Goal: Communication & Community: Answer question/provide support

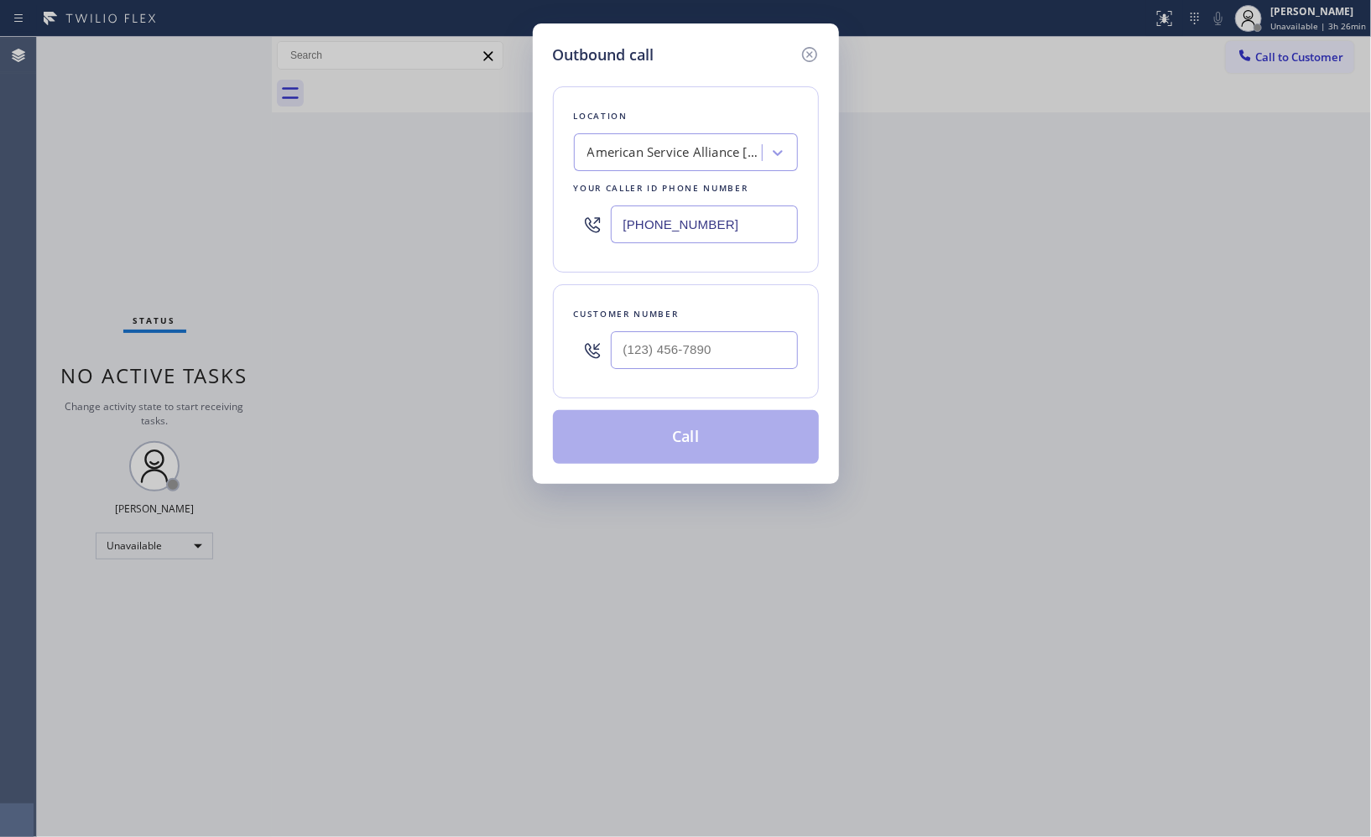
drag, startPoint x: 588, startPoint y: 196, endPoint x: 446, endPoint y: 67, distance: 192.5
click at [478, 138] on div "Outbound call Location American Service Alliance [GEOGRAPHIC_DATA] Your caller …" at bounding box center [685, 418] width 1371 height 837
paste input "323) 416-2342"
type input "[PHONE_NUMBER]"
drag, startPoint x: 744, startPoint y: 364, endPoint x: 590, endPoint y: 289, distance: 171.5
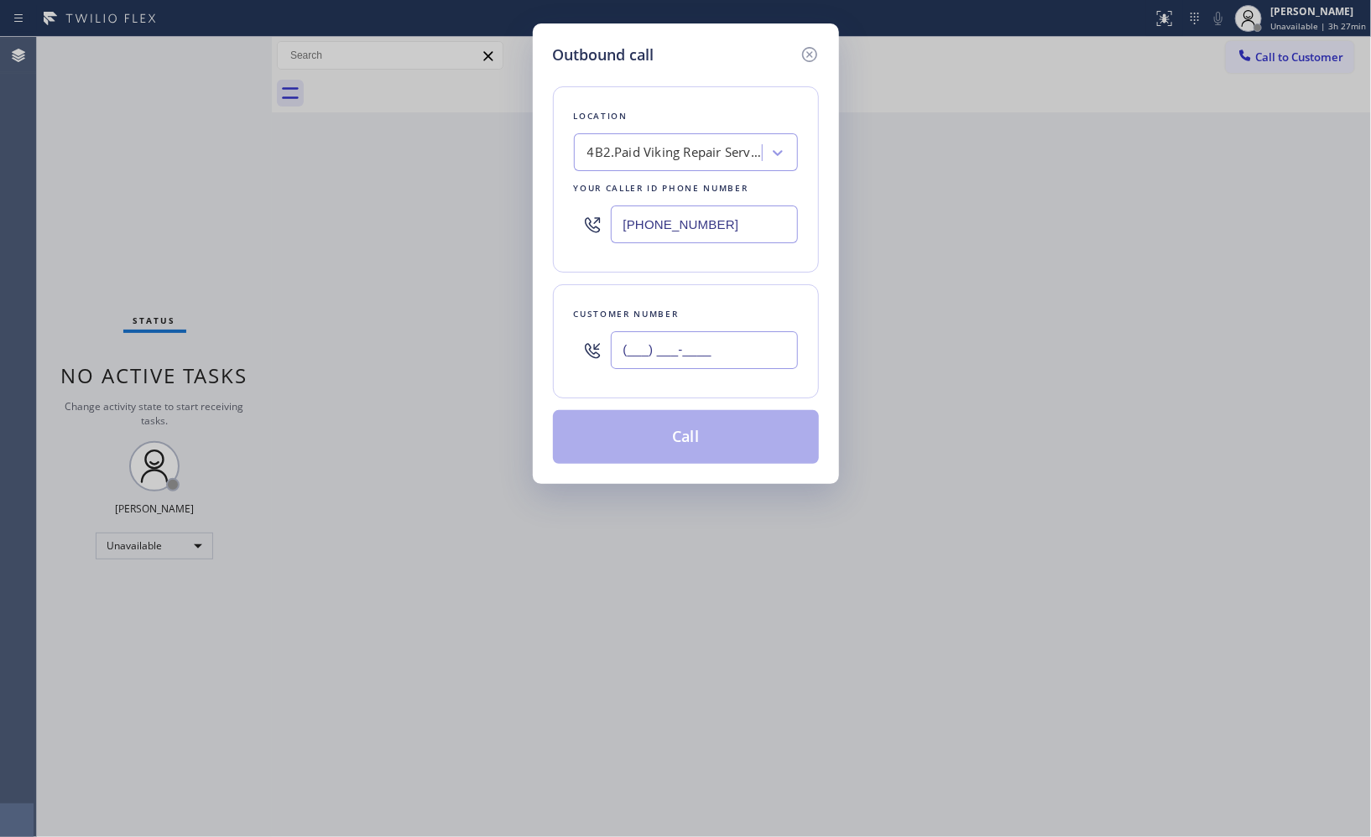
click at [602, 346] on div "(___) ___-____" at bounding box center [686, 350] width 224 height 55
paste input "303) 887-4301"
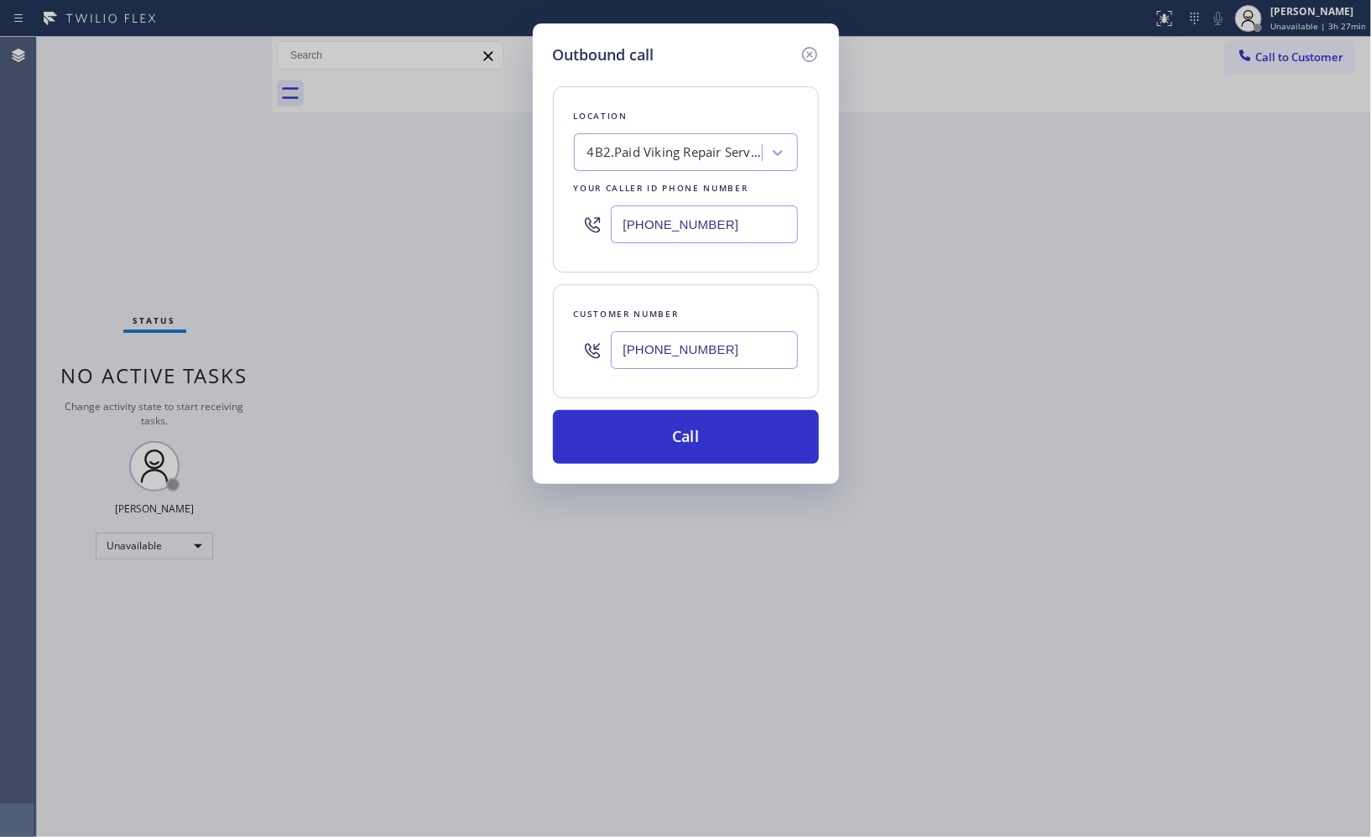
type input "[PHONE_NUMBER]"
click at [735, 458] on button "Call" at bounding box center [686, 437] width 266 height 54
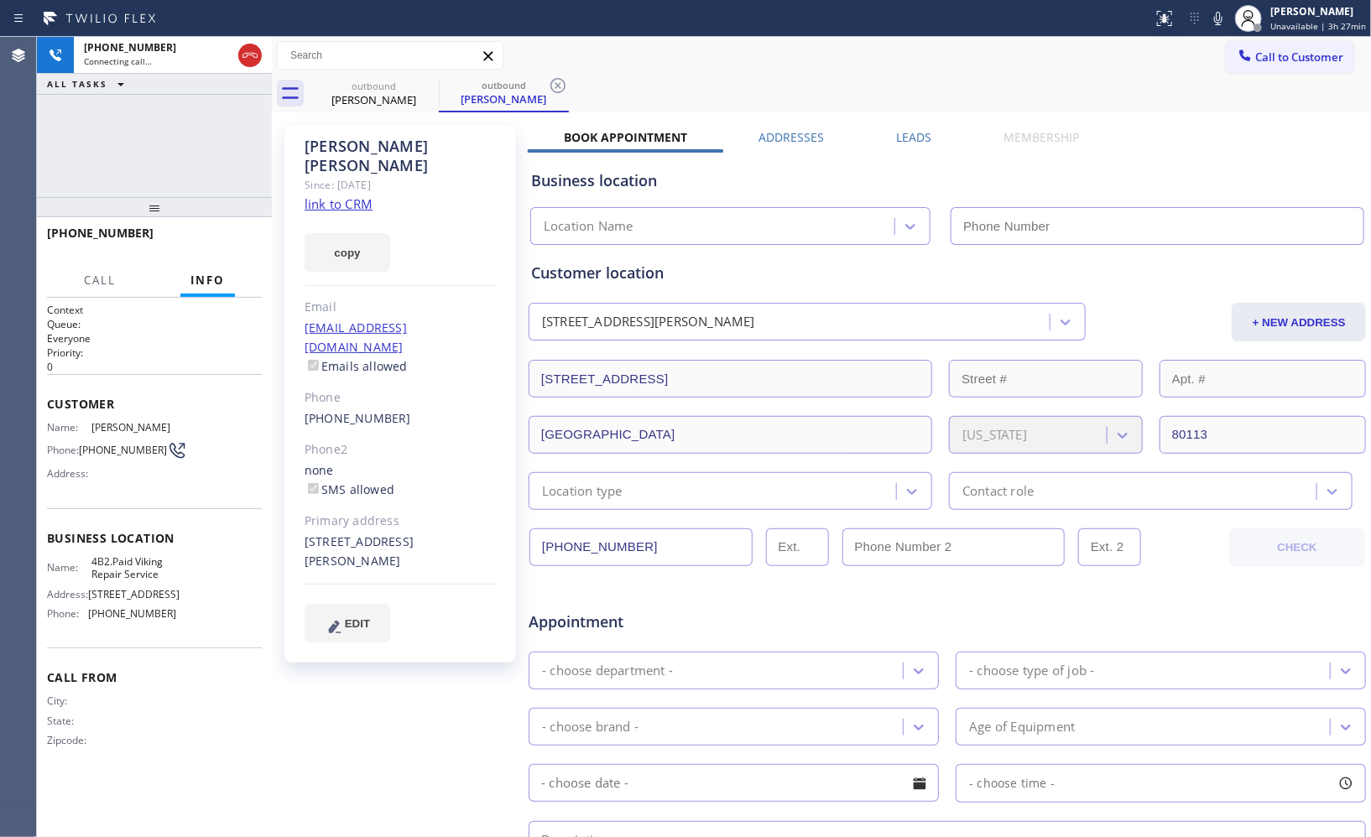
type input "[PHONE_NUMBER]"
drag, startPoint x: 340, startPoint y: 522, endPoint x: 304, endPoint y: 505, distance: 39.8
click at [305, 533] on div "[STREET_ADDRESS][PERSON_NAME]" at bounding box center [401, 552] width 192 height 39
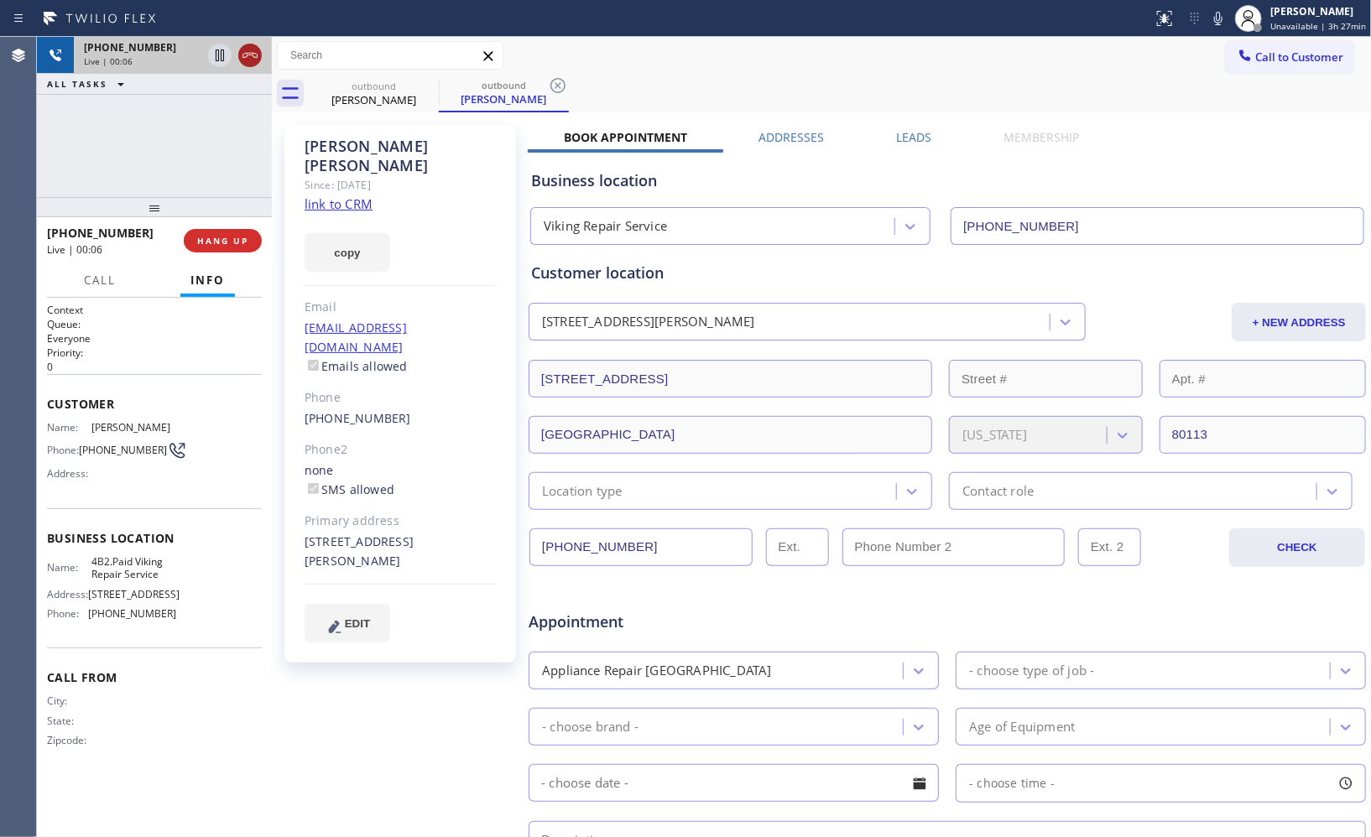
click at [248, 56] on icon at bounding box center [250, 55] width 20 height 20
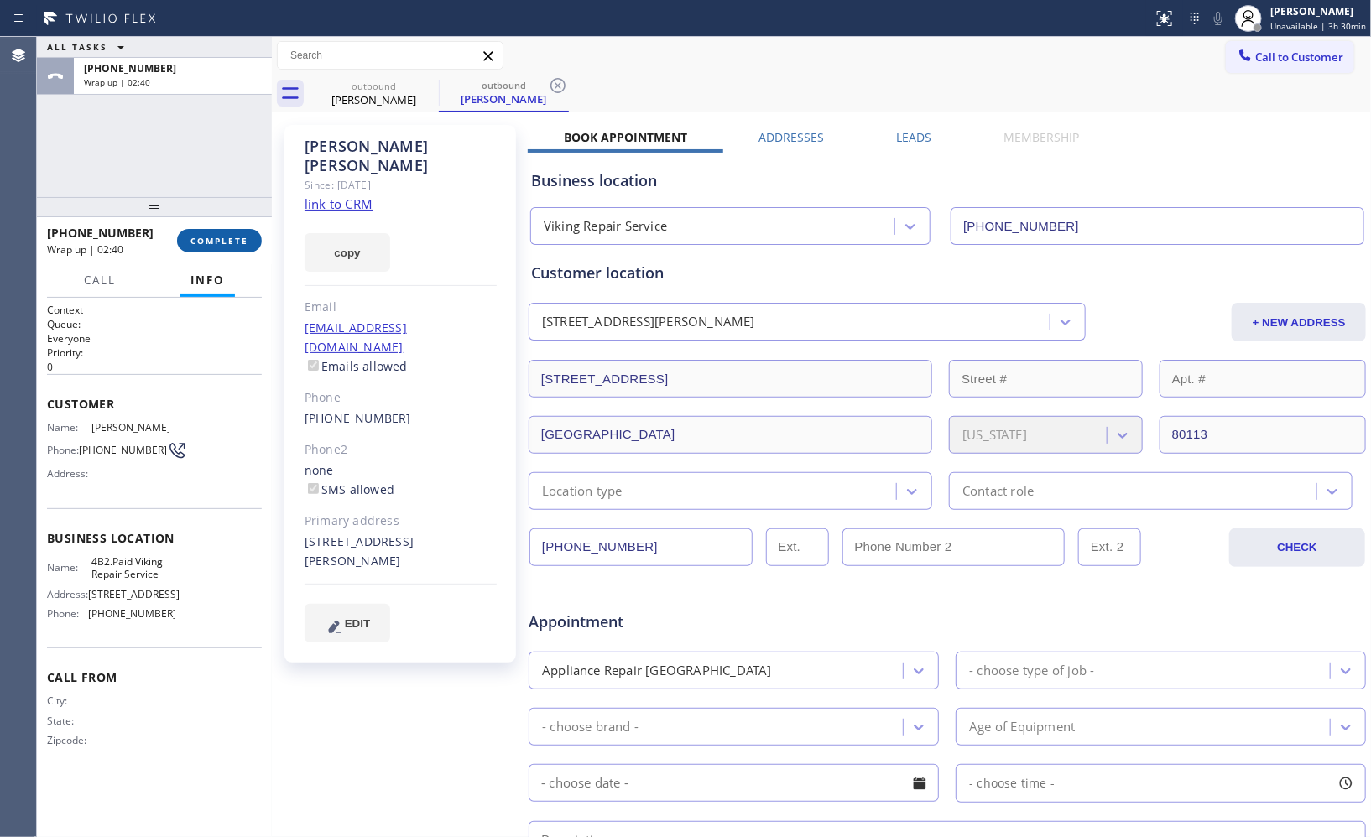
click at [208, 237] on span "COMPLETE" at bounding box center [219, 241] width 58 height 12
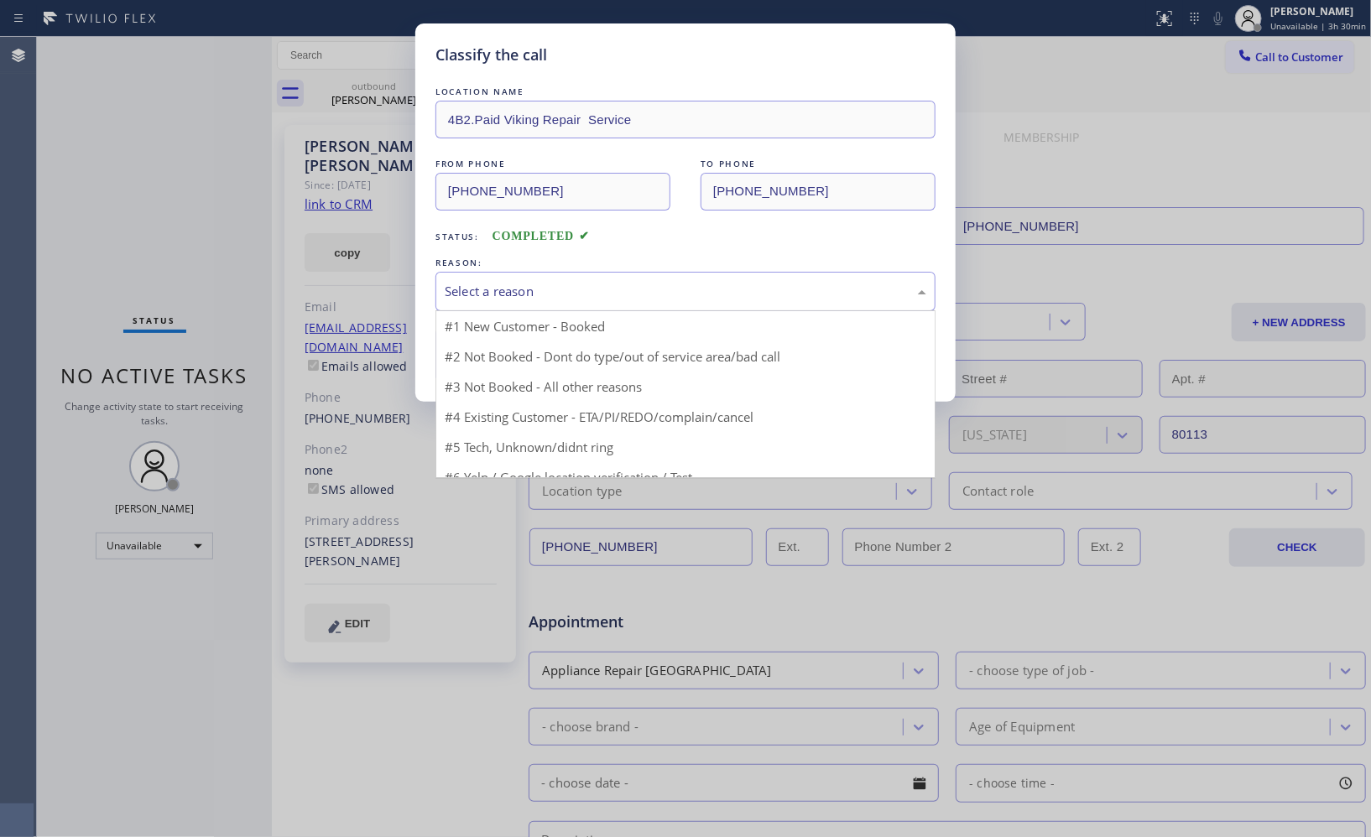
click at [631, 305] on div "Select a reason" at bounding box center [685, 291] width 500 height 39
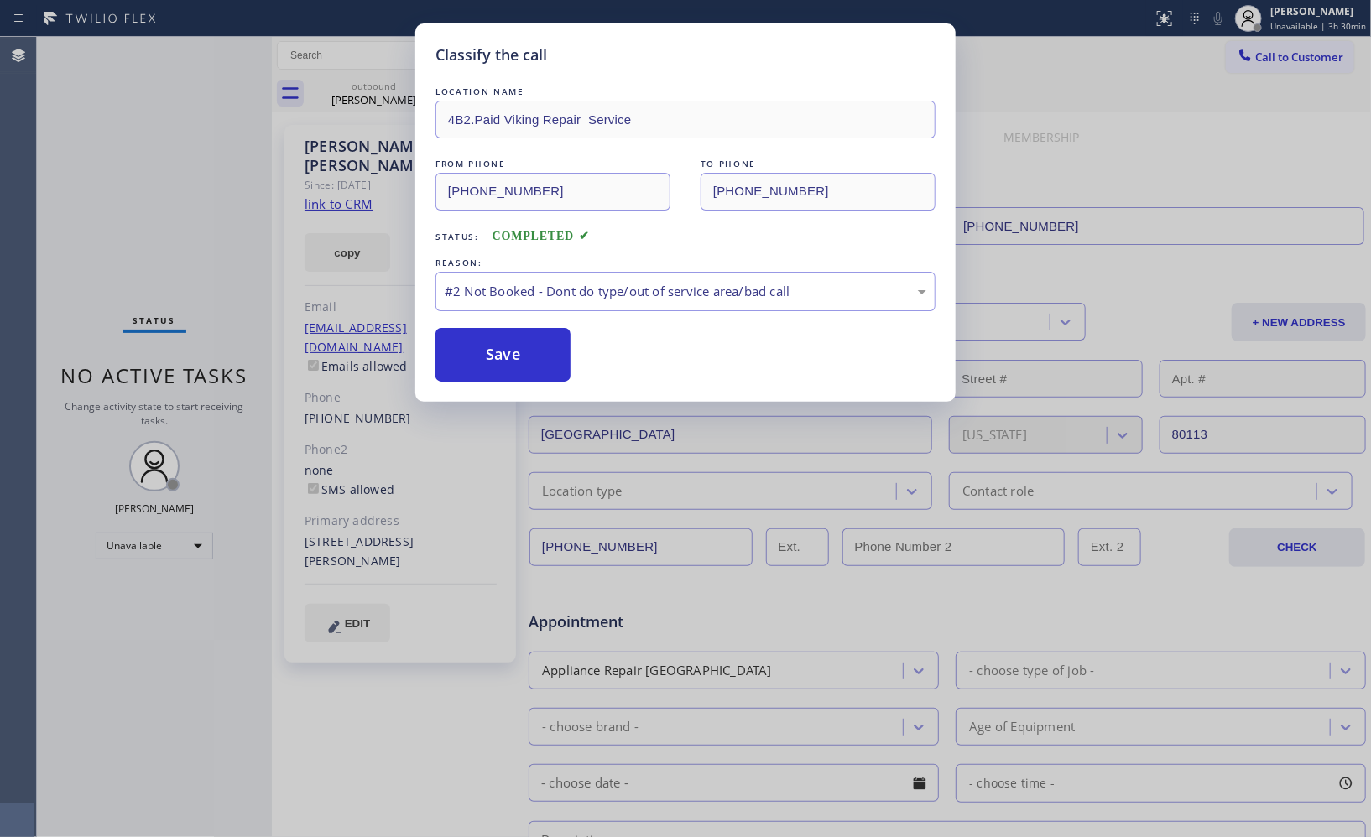
click at [518, 359] on button "Save" at bounding box center [502, 355] width 135 height 54
click at [207, 175] on div "Classify the call LOCATION NAME 4B2.Paid Viking Repair Service FROM PHONE [PHON…" at bounding box center [685, 418] width 1371 height 837
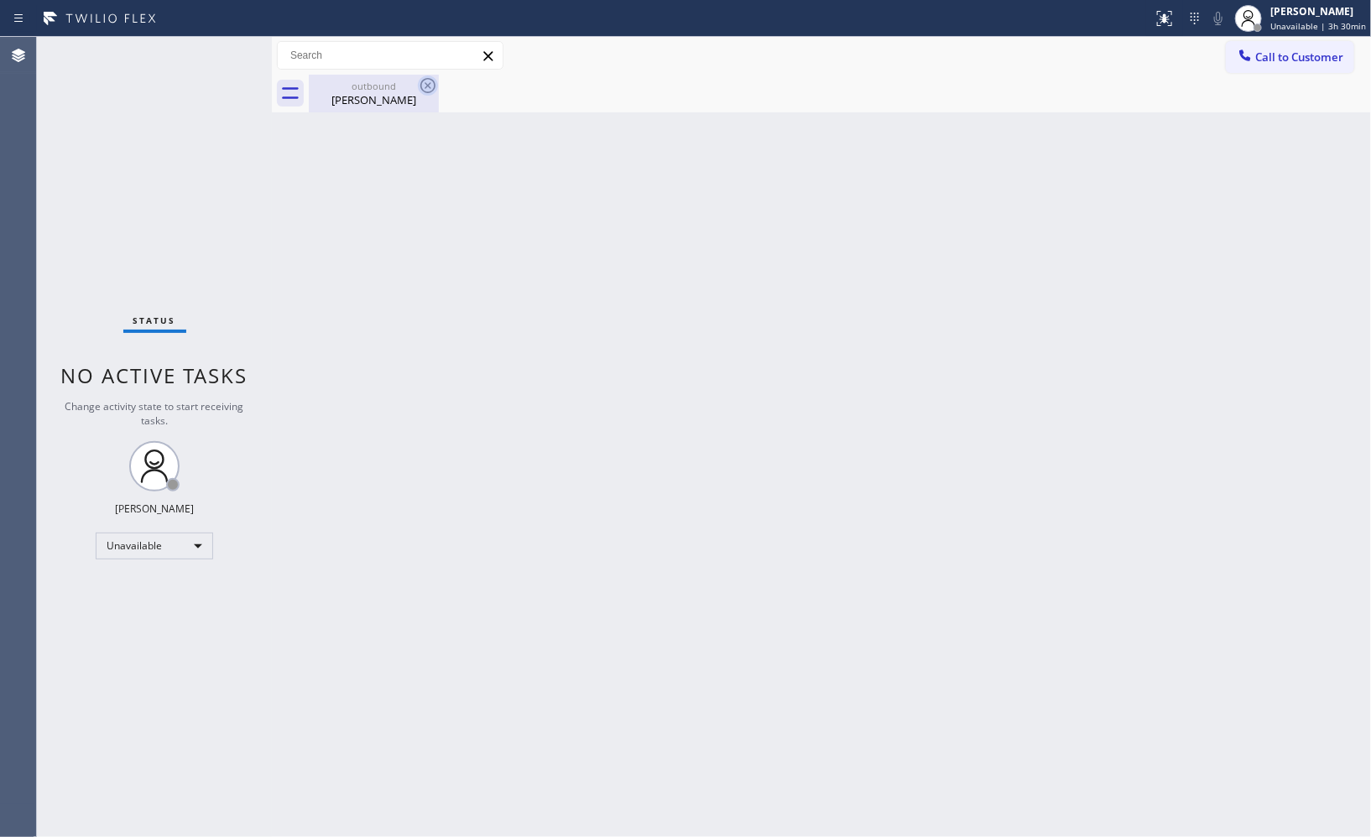
click at [418, 88] on icon at bounding box center [428, 86] width 20 height 20
click at [424, 81] on icon at bounding box center [428, 86] width 20 height 20
click at [394, 90] on div "outbound" at bounding box center [373, 86] width 127 height 13
drag, startPoint x: 1312, startPoint y: 52, endPoint x: 1217, endPoint y: 55, distance: 95.7
click at [1307, 52] on span "Call to Customer" at bounding box center [1299, 57] width 88 height 15
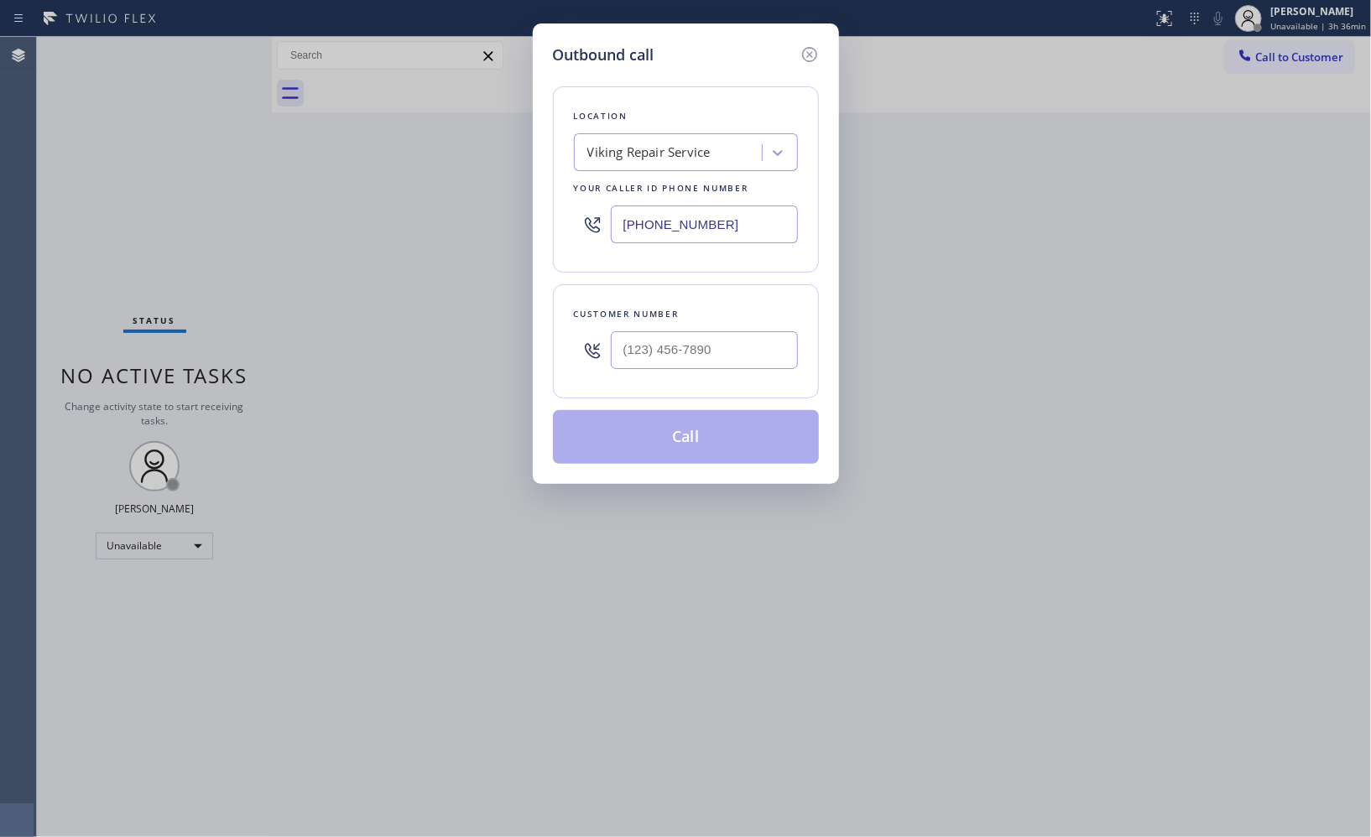
drag, startPoint x: 724, startPoint y: 216, endPoint x: 481, endPoint y: 114, distance: 264.0
click at [508, 145] on div "Outbound call Location Viking Repair Service Your caller id phone number [PHONE…" at bounding box center [685, 418] width 1371 height 837
paste input "510) 319-0237"
type input "[PHONE_NUMBER]"
drag, startPoint x: 642, startPoint y: 333, endPoint x: 531, endPoint y: 304, distance: 114.6
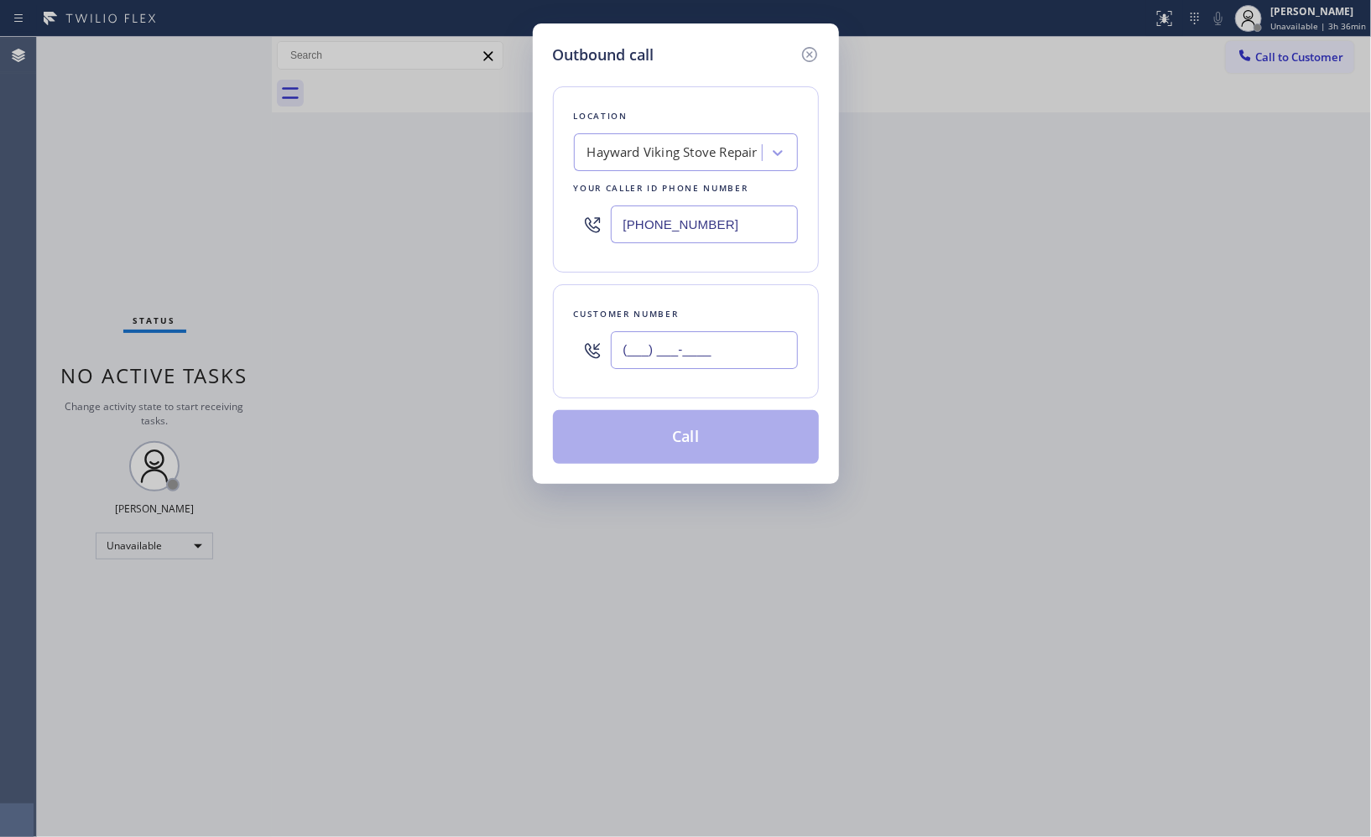
click at [531, 305] on div "Outbound call Location Hayward Viking Stove Repair Your caller id phone number …" at bounding box center [685, 418] width 1371 height 837
paste input "415) 531-8056"
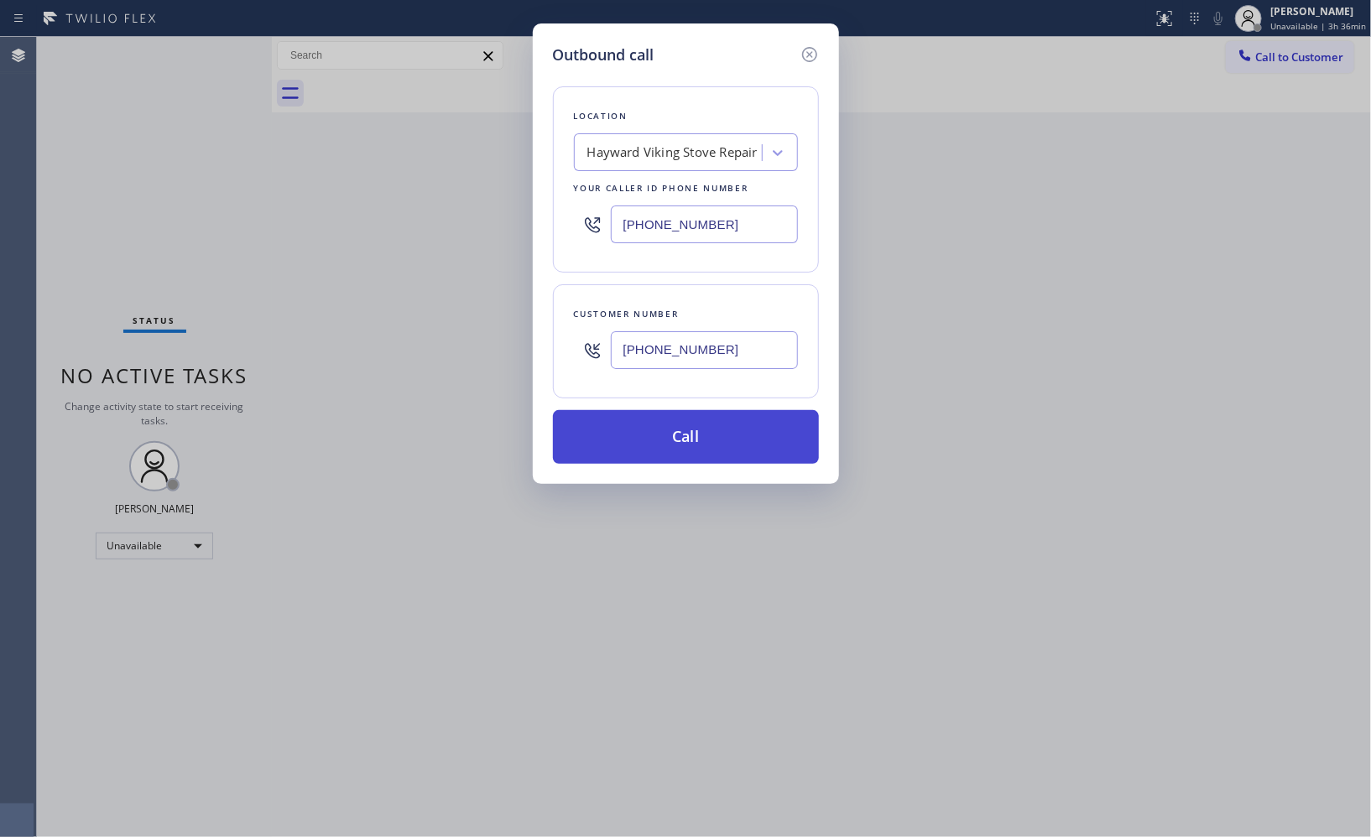
type input "[PHONE_NUMBER]"
click at [722, 437] on button "Call" at bounding box center [686, 437] width 266 height 54
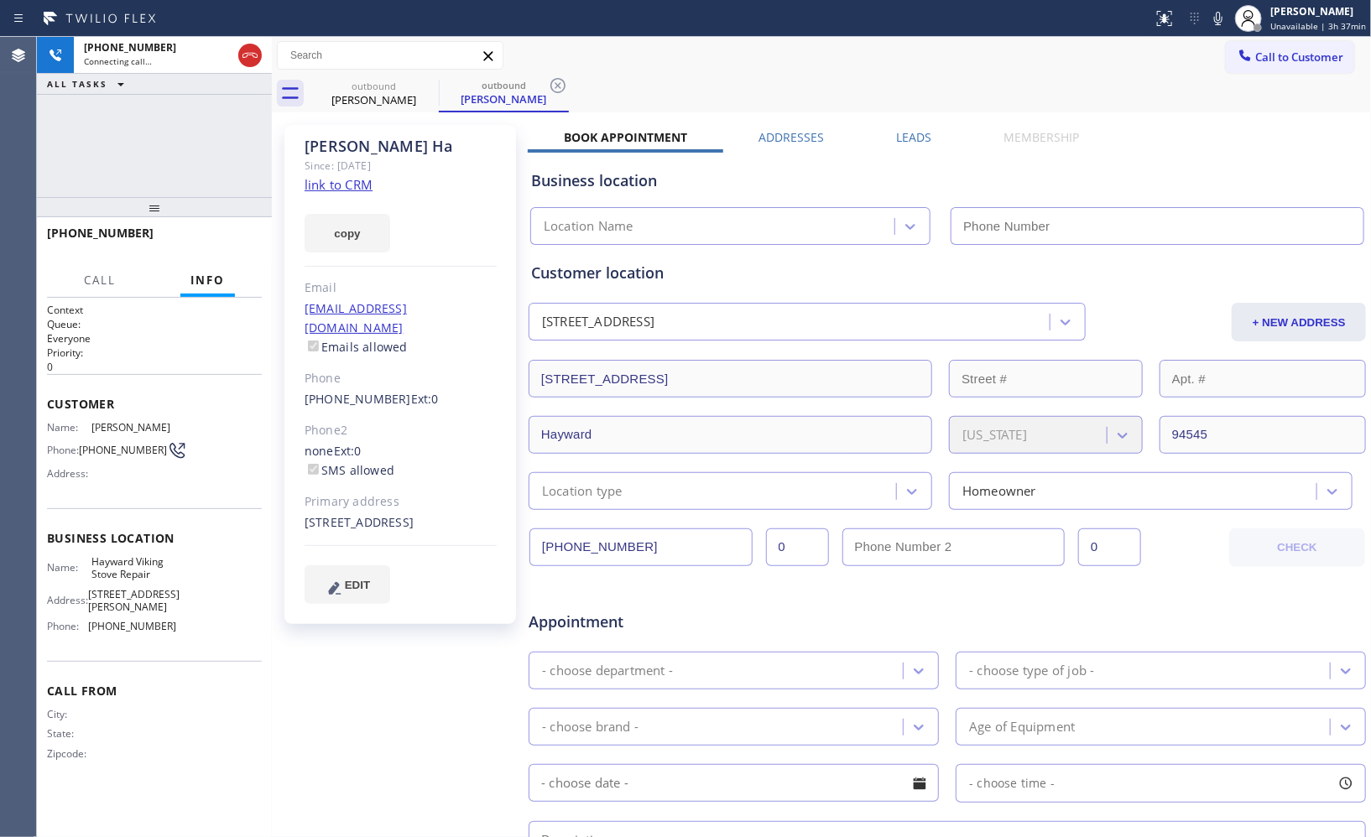
type input "[PHONE_NUMBER]"
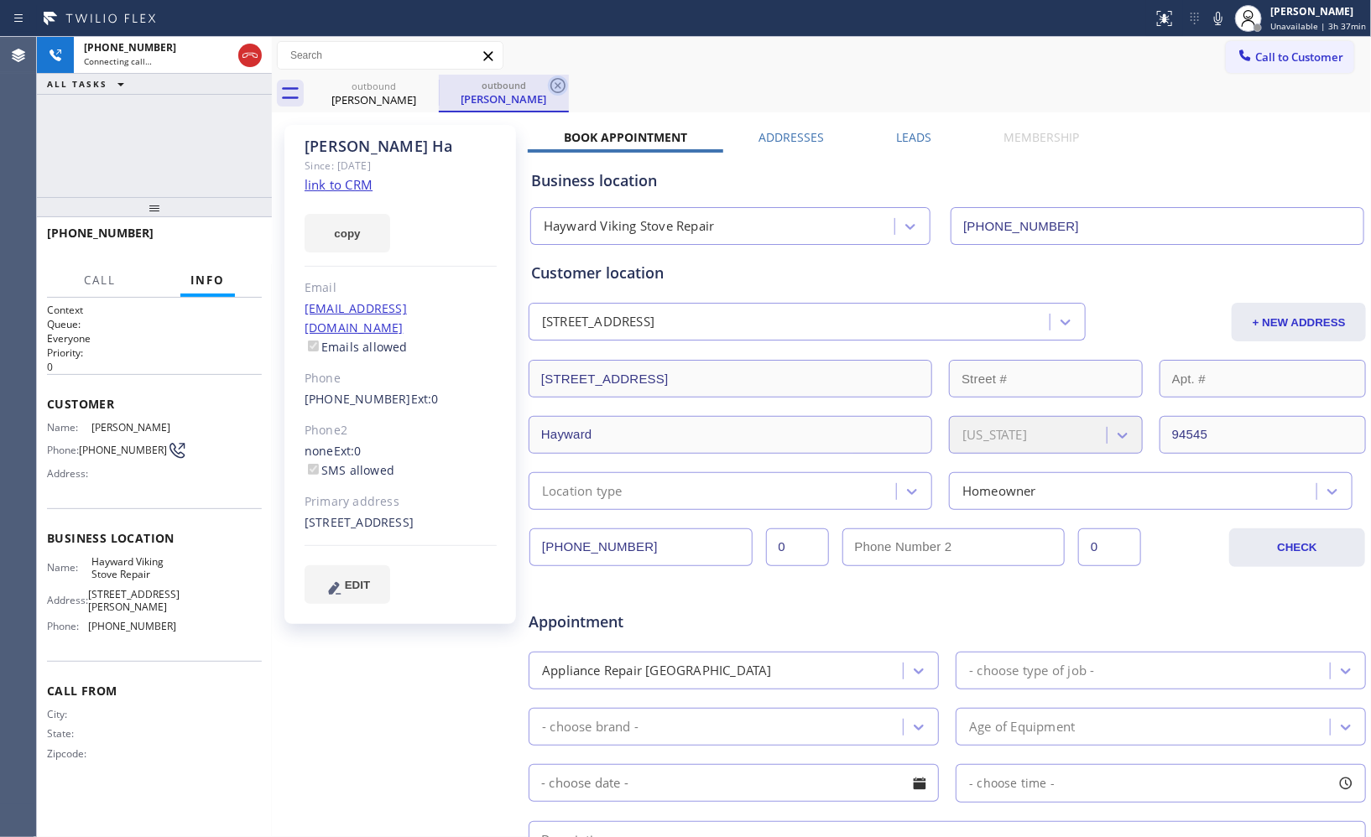
click at [556, 94] on icon at bounding box center [558, 86] width 20 height 20
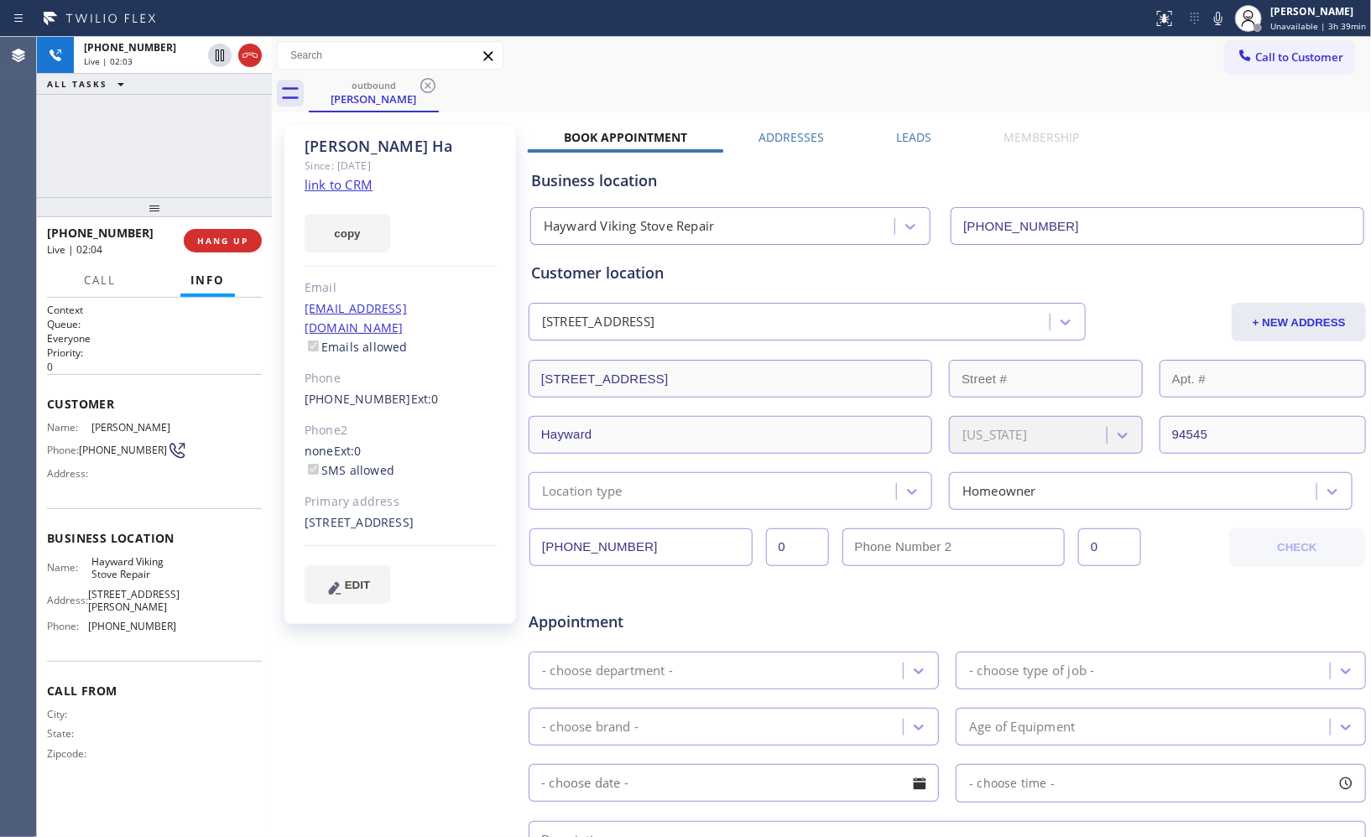
click at [231, 170] on div "[PHONE_NUMBER] Live | 02:03 ALL TASKS ALL TASKS ACTIVE TASKS TASKS IN WRAP UP" at bounding box center [154, 117] width 235 height 160
click at [227, 238] on span "HANG UP" at bounding box center [222, 241] width 51 height 12
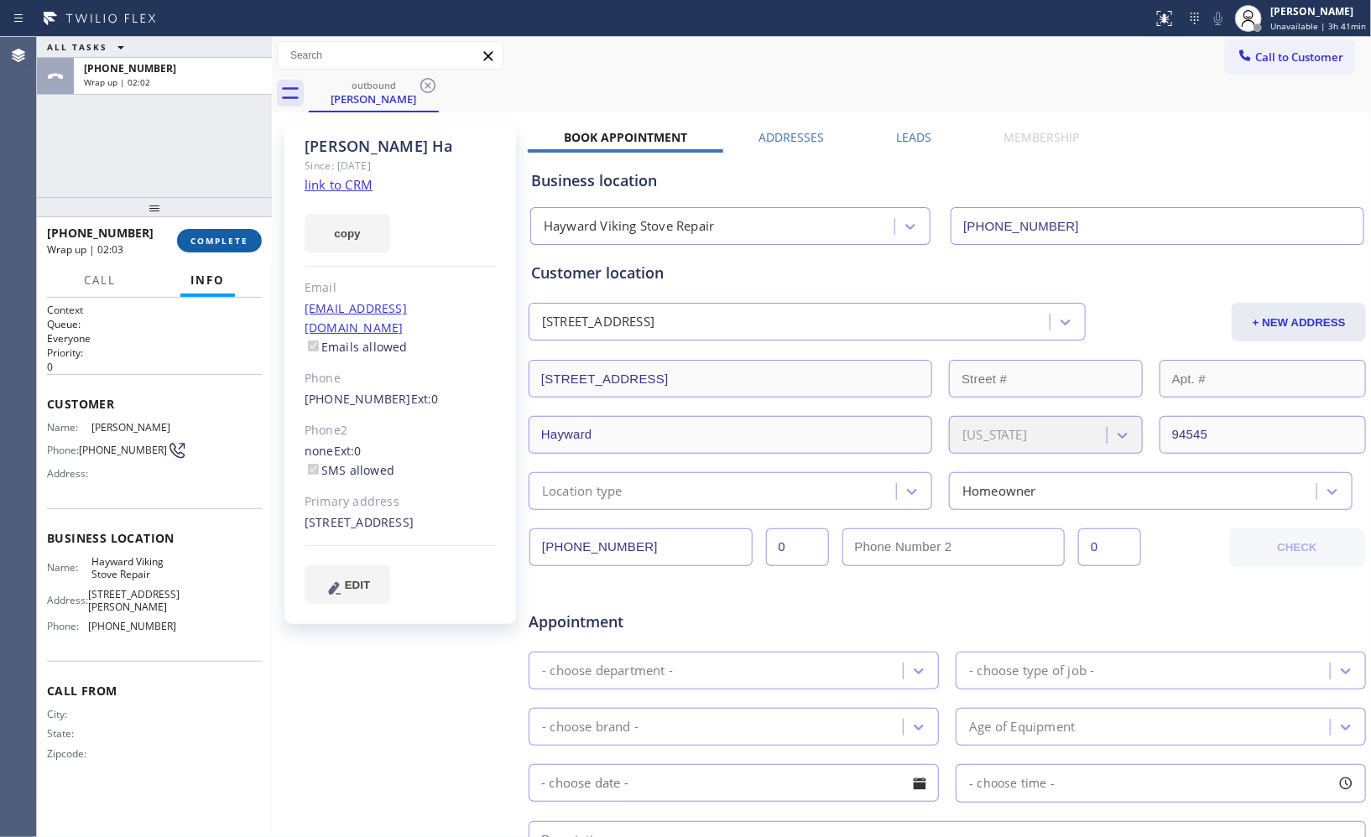
click at [218, 238] on span "COMPLETE" at bounding box center [219, 241] width 58 height 12
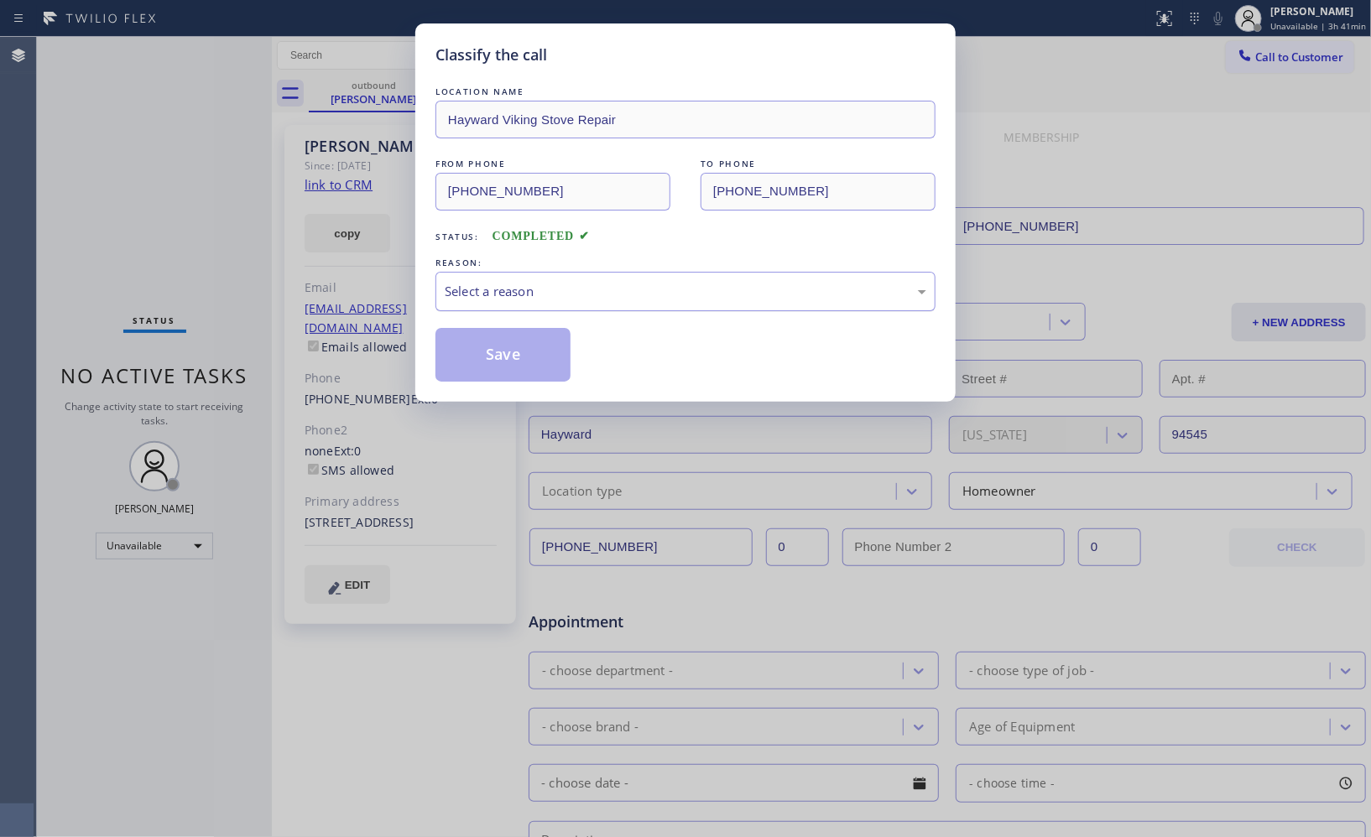
drag, startPoint x: 694, startPoint y: 294, endPoint x: 661, endPoint y: 305, distance: 34.5
click at [685, 295] on div "Select a reason" at bounding box center [686, 291] width 482 height 19
click at [534, 359] on button "Save" at bounding box center [502, 355] width 135 height 54
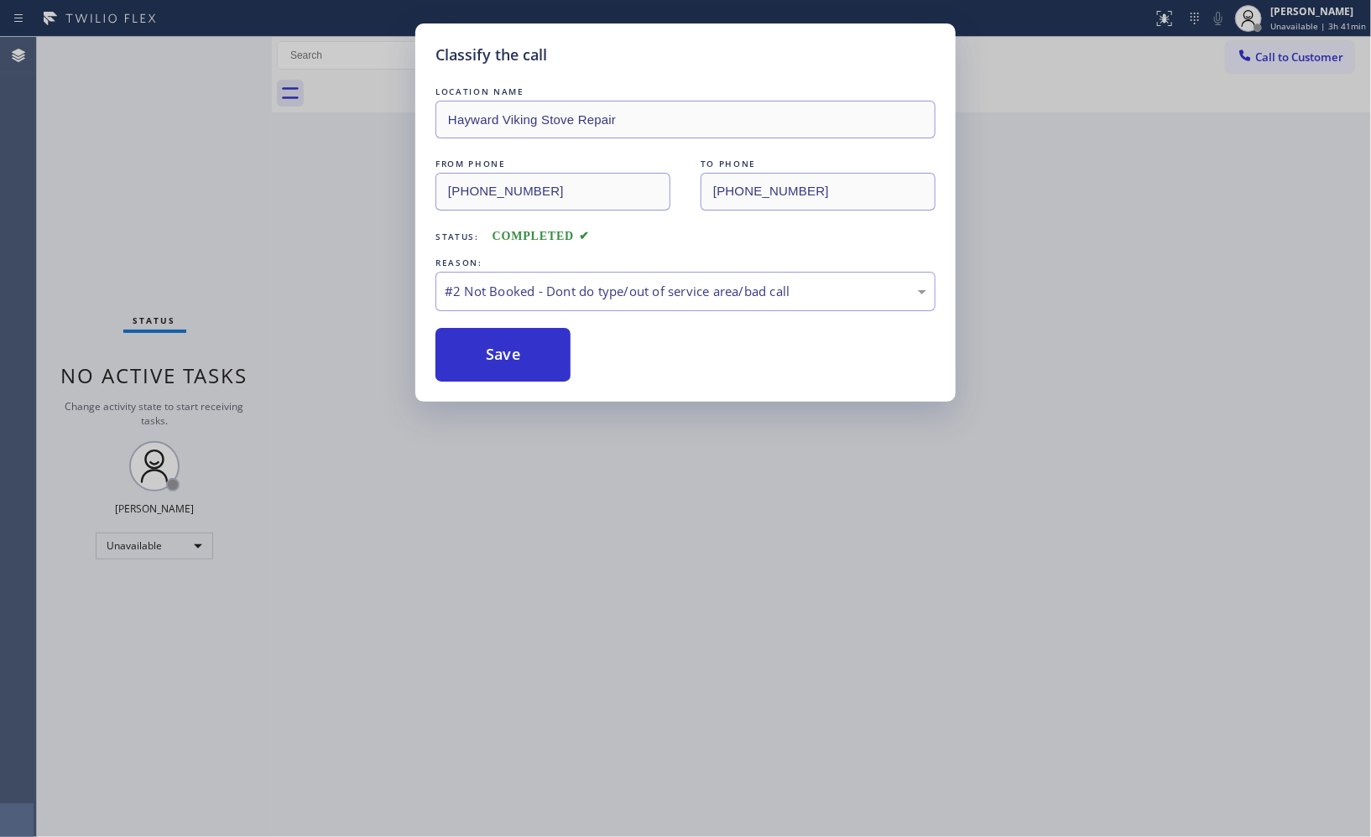
click at [1289, 62] on span "Call to Customer" at bounding box center [1299, 57] width 88 height 15
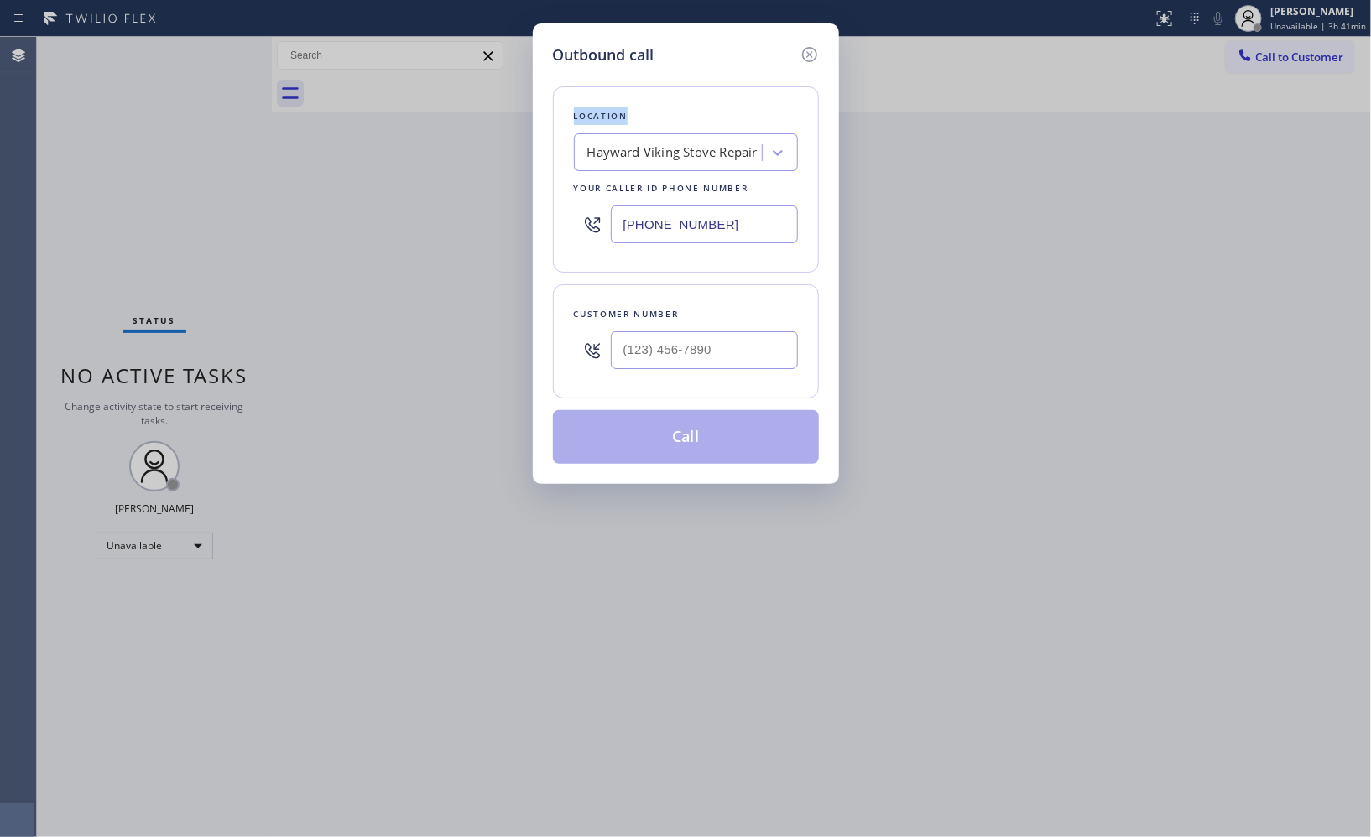
click at [1289, 62] on div "Outbound call Location Hayward Viking Stove Repair Your caller id phone number …" at bounding box center [685, 418] width 1371 height 837
drag, startPoint x: 756, startPoint y: 222, endPoint x: 472, endPoint y: 137, distance: 296.0
click at [530, 191] on div "Outbound call Location Hayward Viking Stove Repair Your caller id phone number …" at bounding box center [685, 418] width 1371 height 837
paste input "760) 452-37"
type input "[PHONE_NUMBER]"
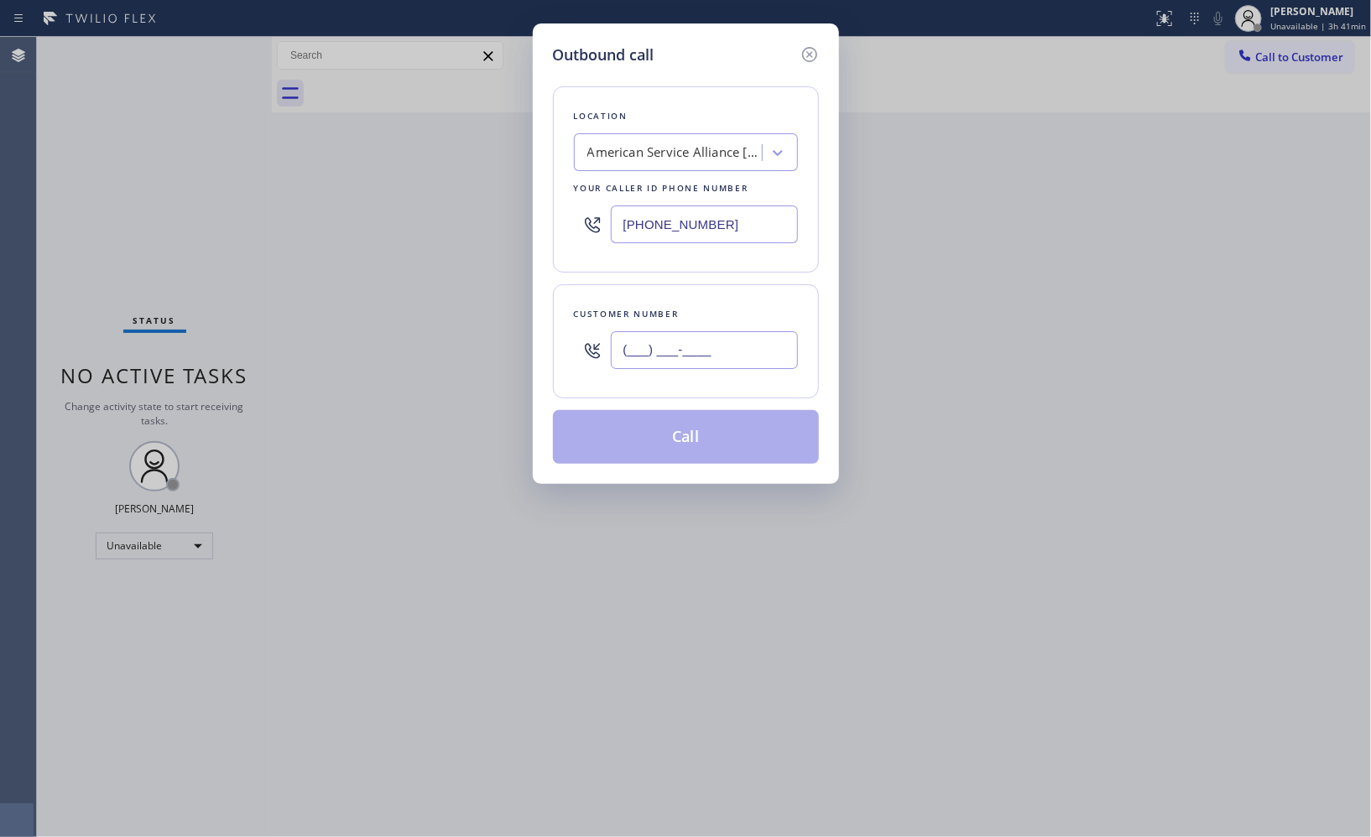
drag, startPoint x: 738, startPoint y: 350, endPoint x: 556, endPoint y: 326, distance: 183.7
click at [557, 354] on div "Customer number (___) ___-____" at bounding box center [686, 341] width 266 height 114
paste input "760) 668-0126"
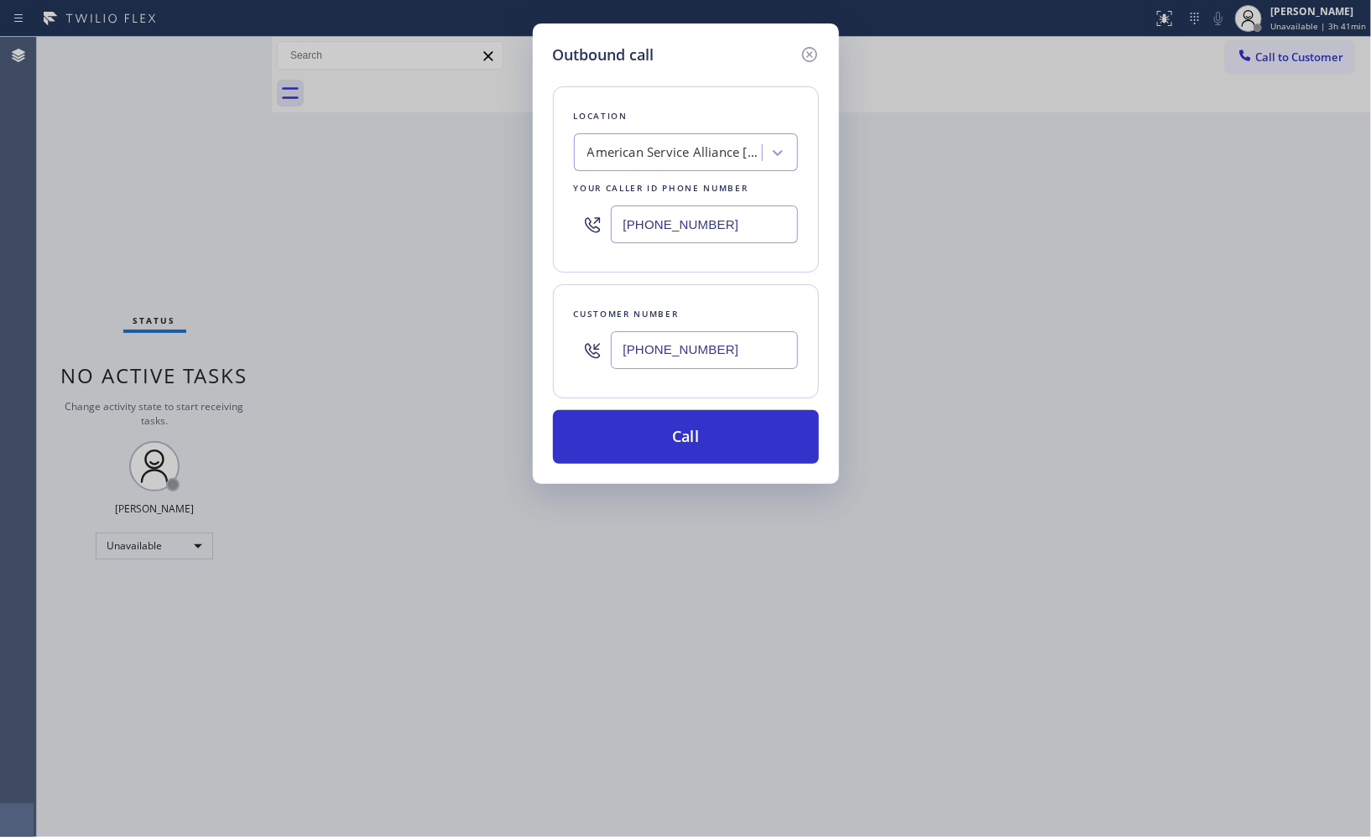
type input "[PHONE_NUMBER]"
drag, startPoint x: 660, startPoint y: 441, endPoint x: 660, endPoint y: 386, distance: 55.4
click at [660, 435] on button "Call" at bounding box center [686, 437] width 266 height 54
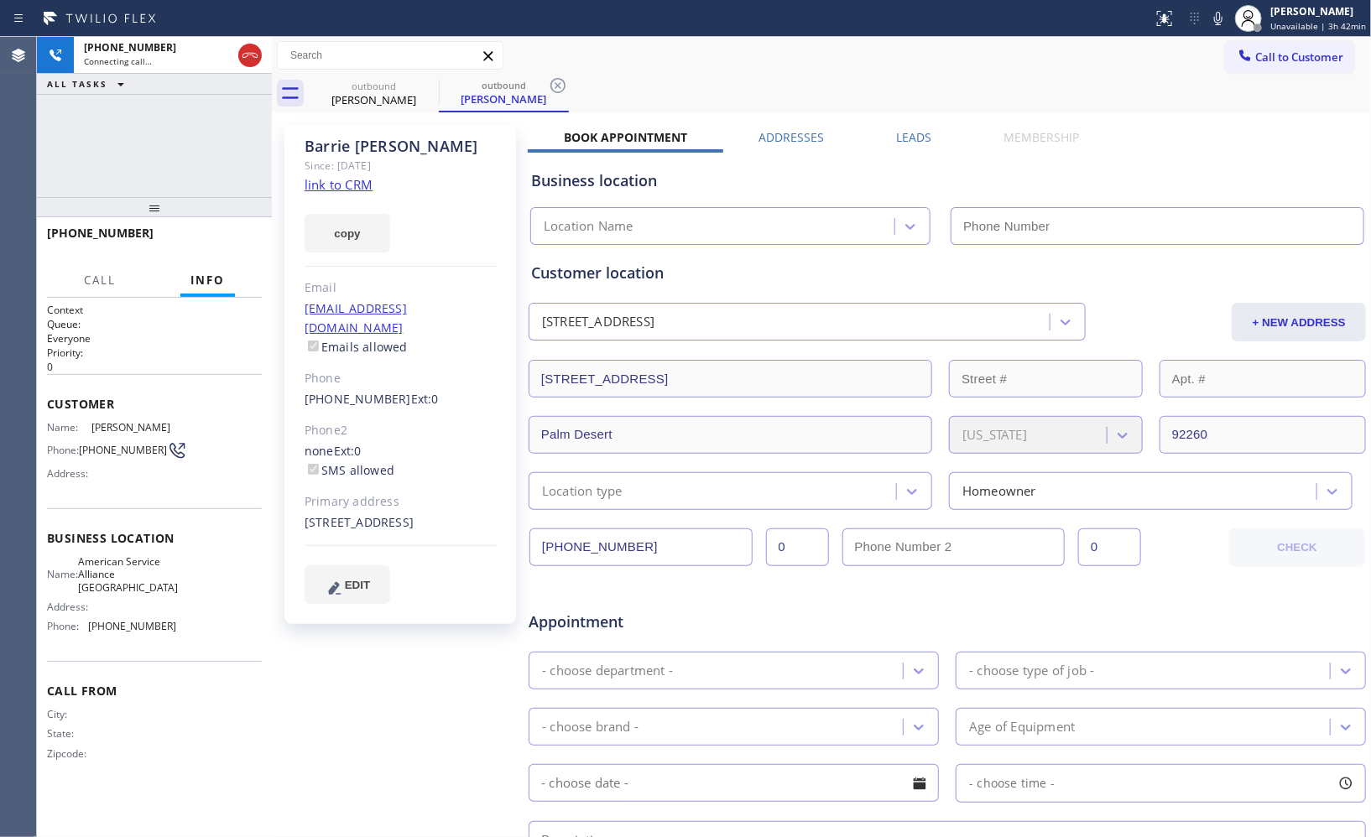
drag, startPoint x: 563, startPoint y: 94, endPoint x: 774, endPoint y: 120, distance: 213.0
click at [563, 94] on icon at bounding box center [558, 86] width 20 height 20
type input "[PHONE_NUMBER]"
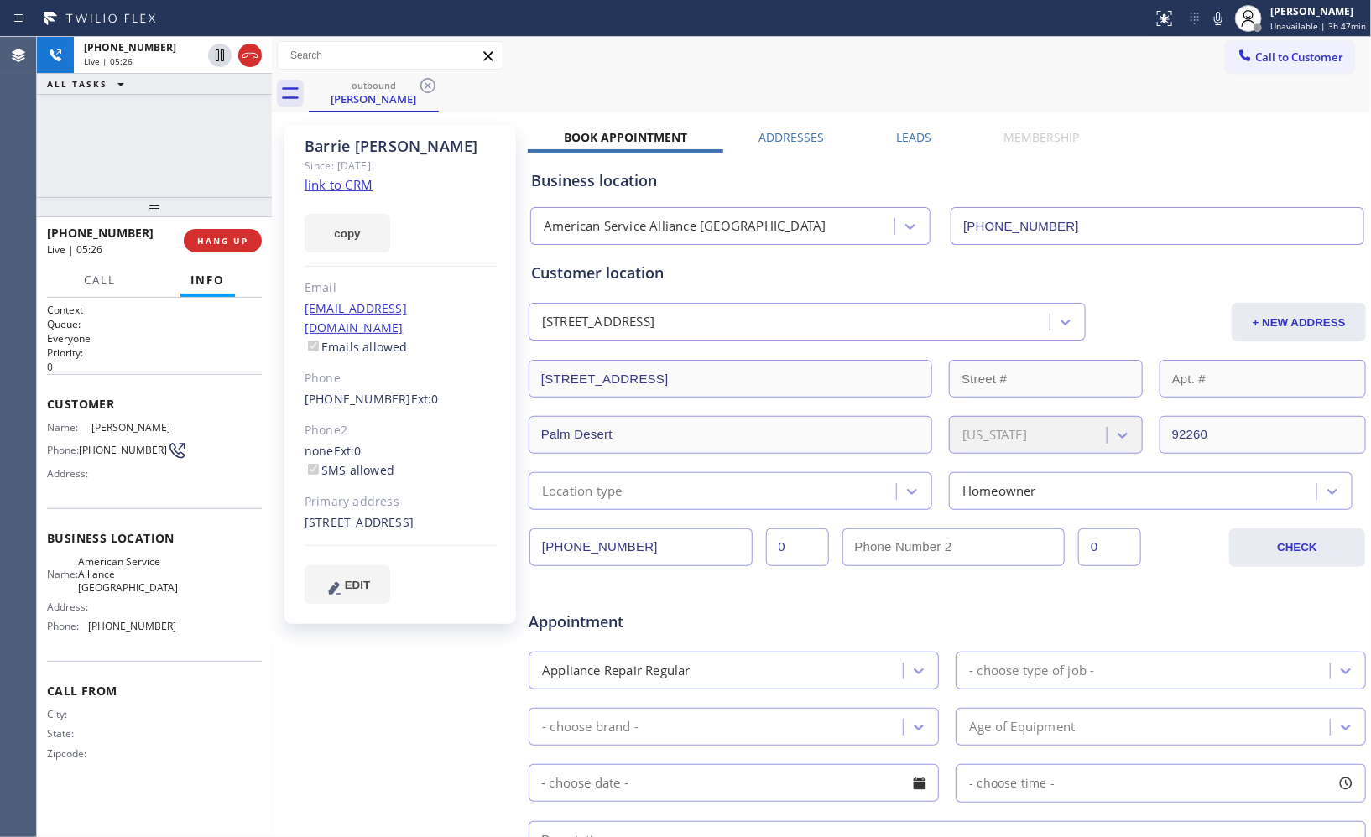
click at [785, 97] on div "outbound [PERSON_NAME]" at bounding box center [840, 94] width 1062 height 38
click at [1219, 27] on icon at bounding box center [1218, 18] width 20 height 20
click at [1221, 21] on icon at bounding box center [1218, 18] width 20 height 20
click at [1228, 19] on icon at bounding box center [1218, 18] width 20 height 20
click at [1221, 18] on icon at bounding box center [1218, 18] width 20 height 20
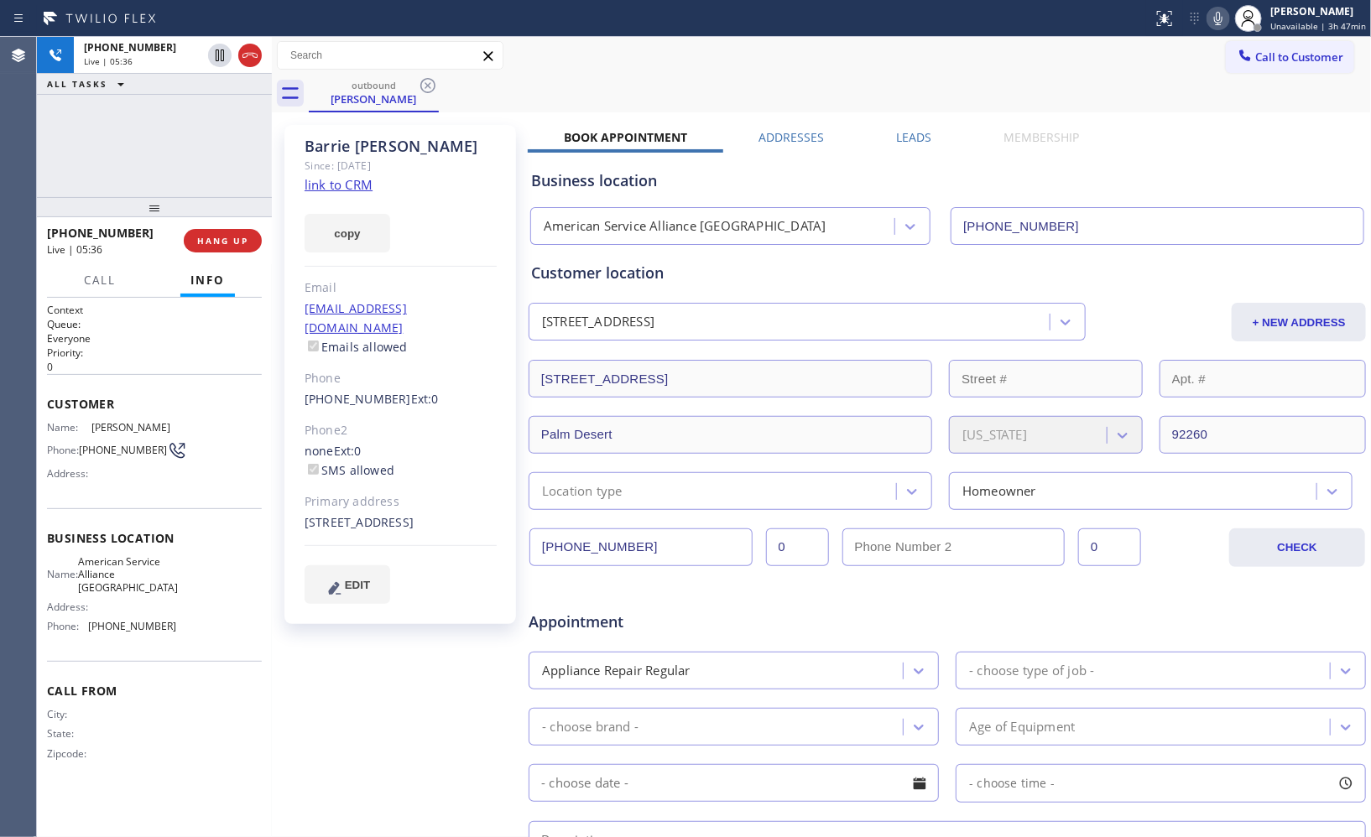
click at [1214, 18] on icon at bounding box center [1218, 18] width 20 height 20
drag, startPoint x: 1220, startPoint y: 18, endPoint x: 1194, endPoint y: 91, distance: 77.5
click at [1220, 18] on icon at bounding box center [1218, 18] width 20 height 20
click at [1218, 22] on icon at bounding box center [1218, 18] width 20 height 20
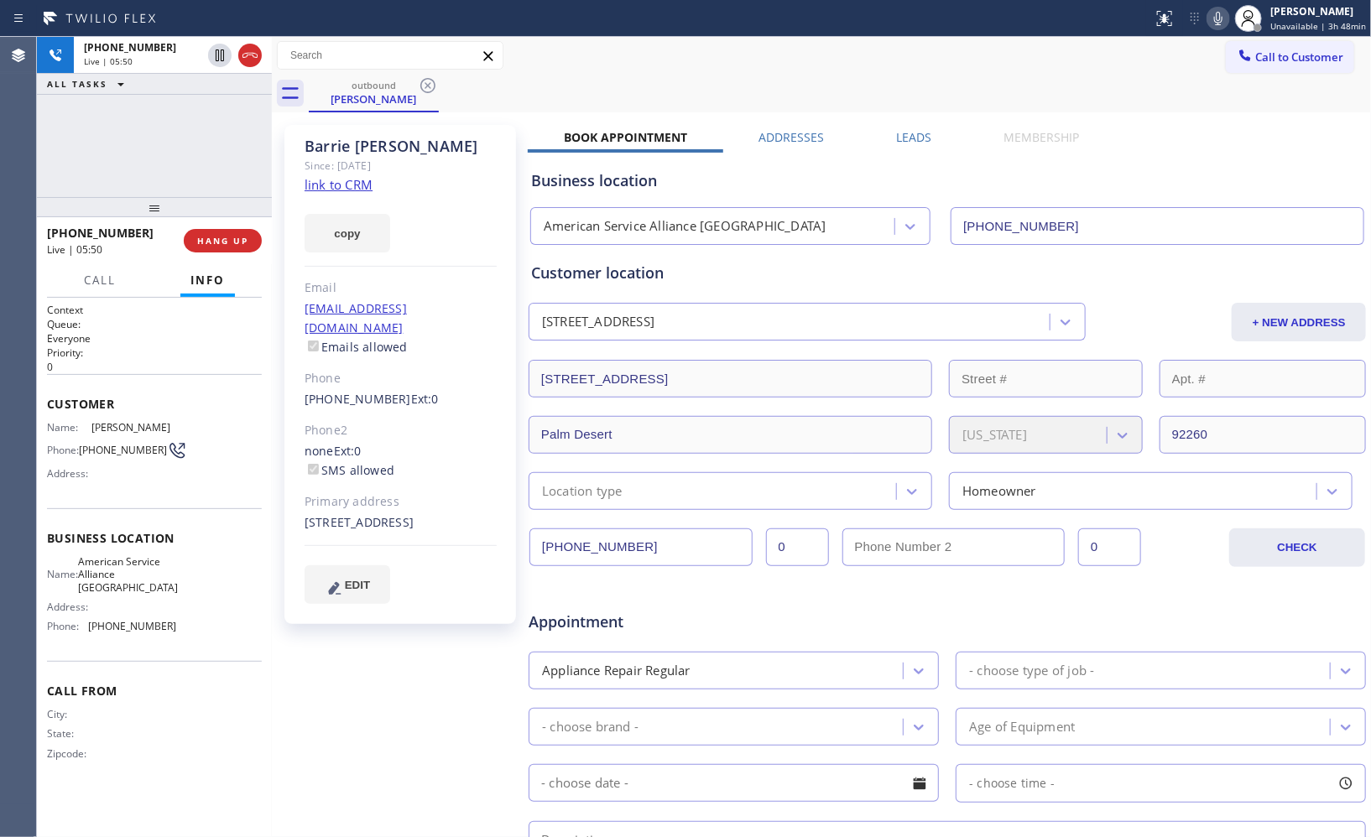
click at [1223, 22] on icon at bounding box center [1218, 18] width 8 height 13
click at [1223, 21] on icon at bounding box center [1218, 18] width 20 height 20
click at [1225, 18] on icon at bounding box center [1218, 18] width 20 height 20
drag, startPoint x: 1220, startPoint y: 13, endPoint x: 1173, endPoint y: 25, distance: 48.4
click at [1220, 13] on icon at bounding box center [1218, 18] width 20 height 20
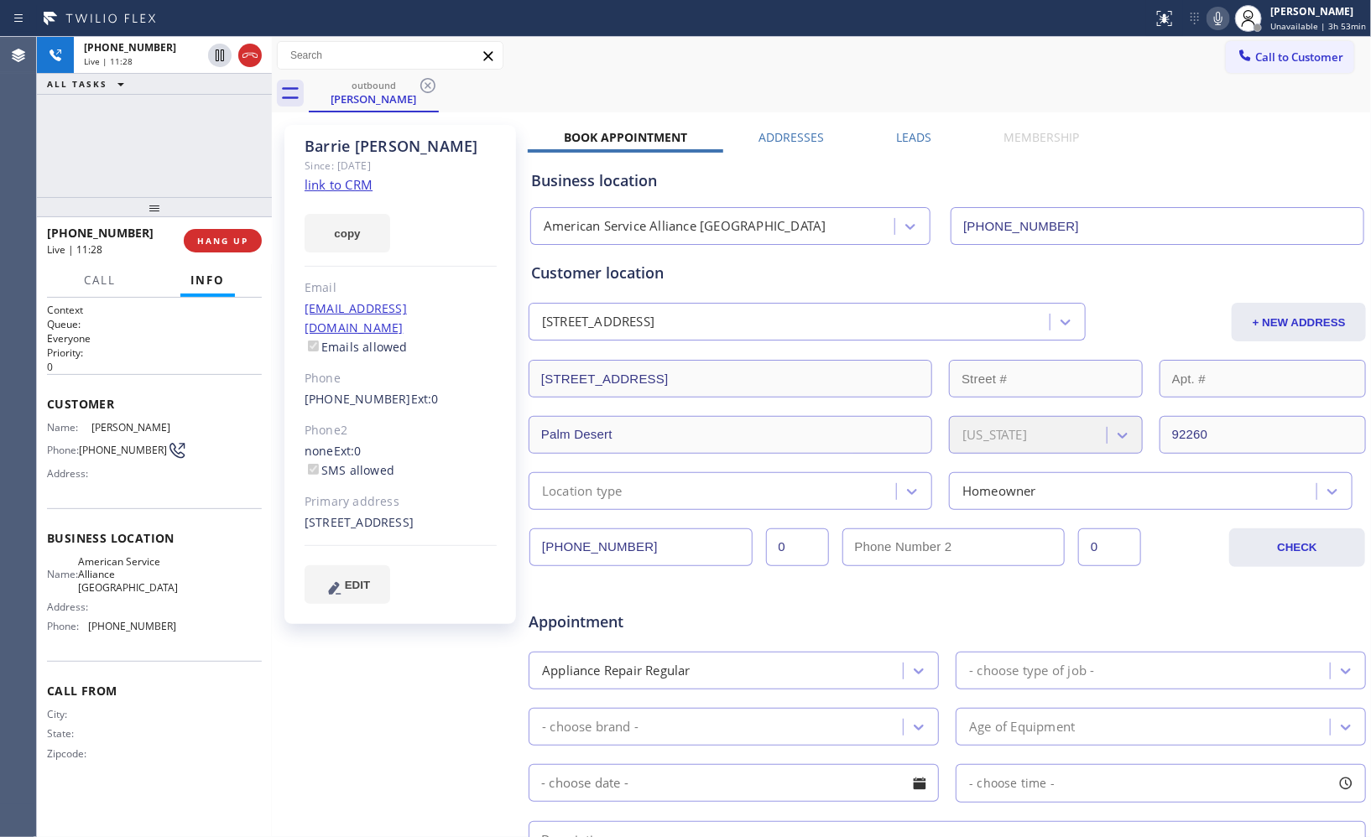
click at [1227, 14] on icon at bounding box center [1218, 18] width 20 height 20
click at [218, 55] on icon at bounding box center [220, 55] width 20 height 20
click at [218, 60] on icon at bounding box center [220, 56] width 12 height 12
click at [1221, 22] on icon at bounding box center [1218, 18] width 8 height 13
drag, startPoint x: 162, startPoint y: 212, endPoint x: 164, endPoint y: 146, distance: 66.3
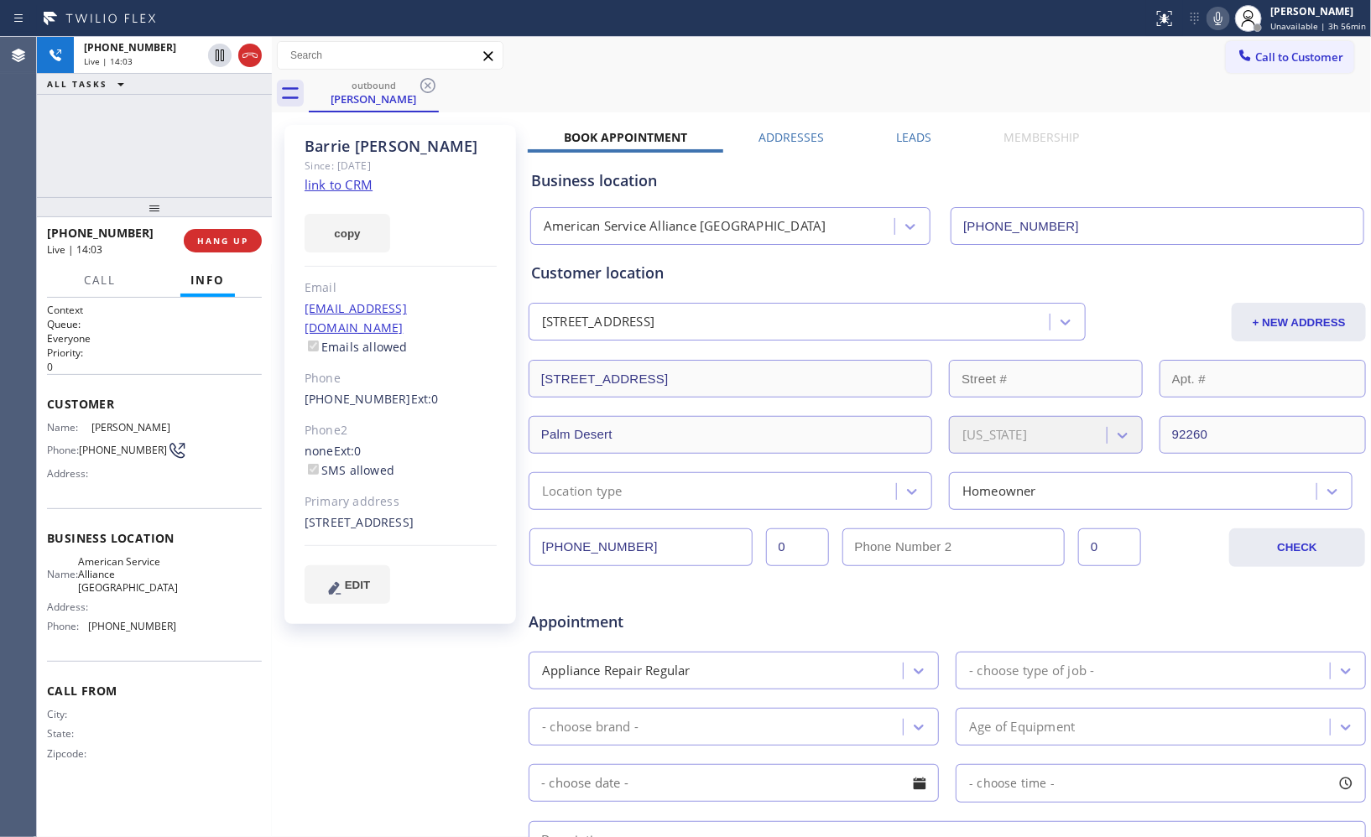
click at [164, 146] on div "[PHONE_NUMBER] Live | 14:03 ALL TASKS ALL TASKS ACTIVE TASKS TASKS IN WRAP UP […" at bounding box center [154, 437] width 235 height 800
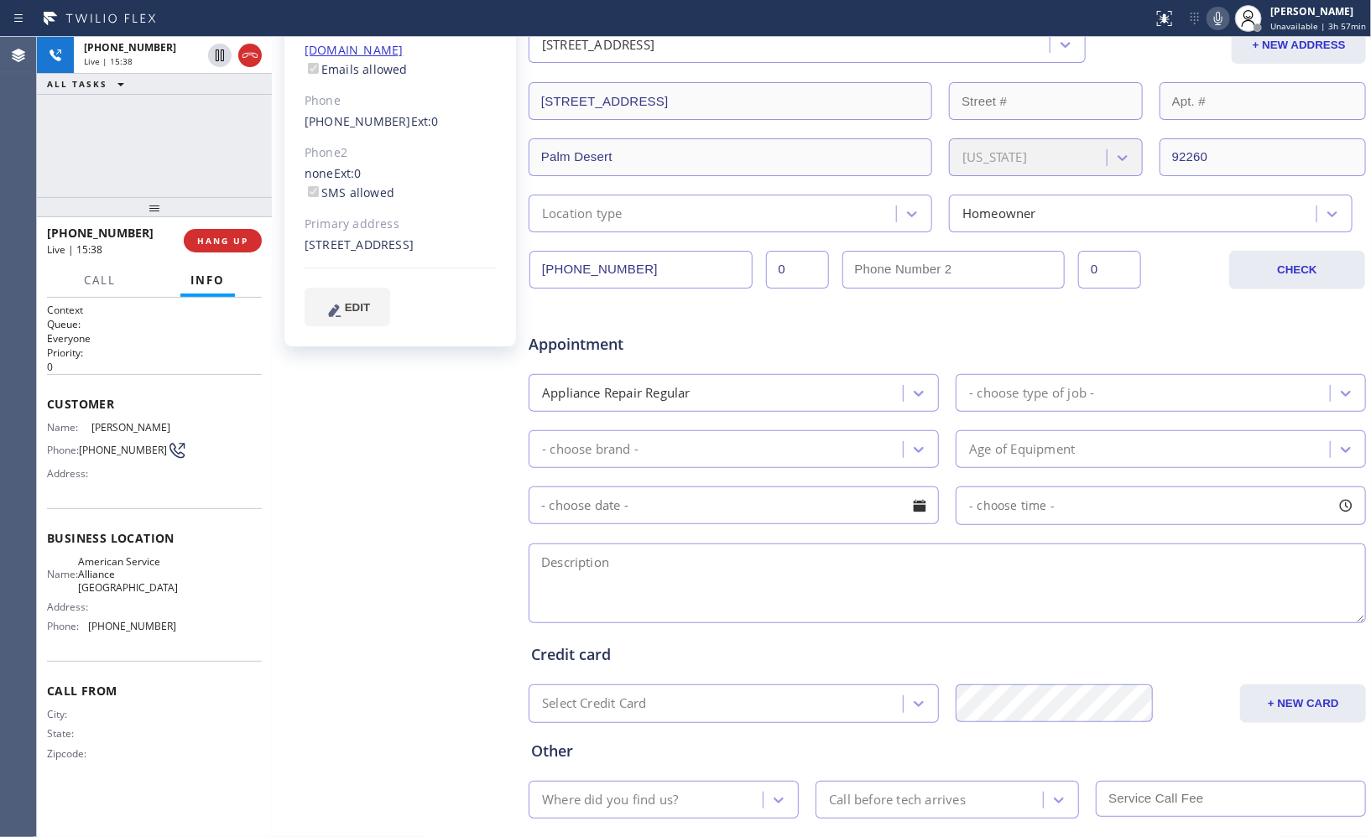
scroll to position [279, 0]
click at [1227, 15] on icon at bounding box center [1218, 18] width 20 height 20
drag, startPoint x: 127, startPoint y: 588, endPoint x: 93, endPoint y: 557, distance: 45.7
click at [93, 557] on span "American Service Alliance [GEOGRAPHIC_DATA]" at bounding box center [128, 574] width 100 height 39
copy span "American Service Alliance [GEOGRAPHIC_DATA]"
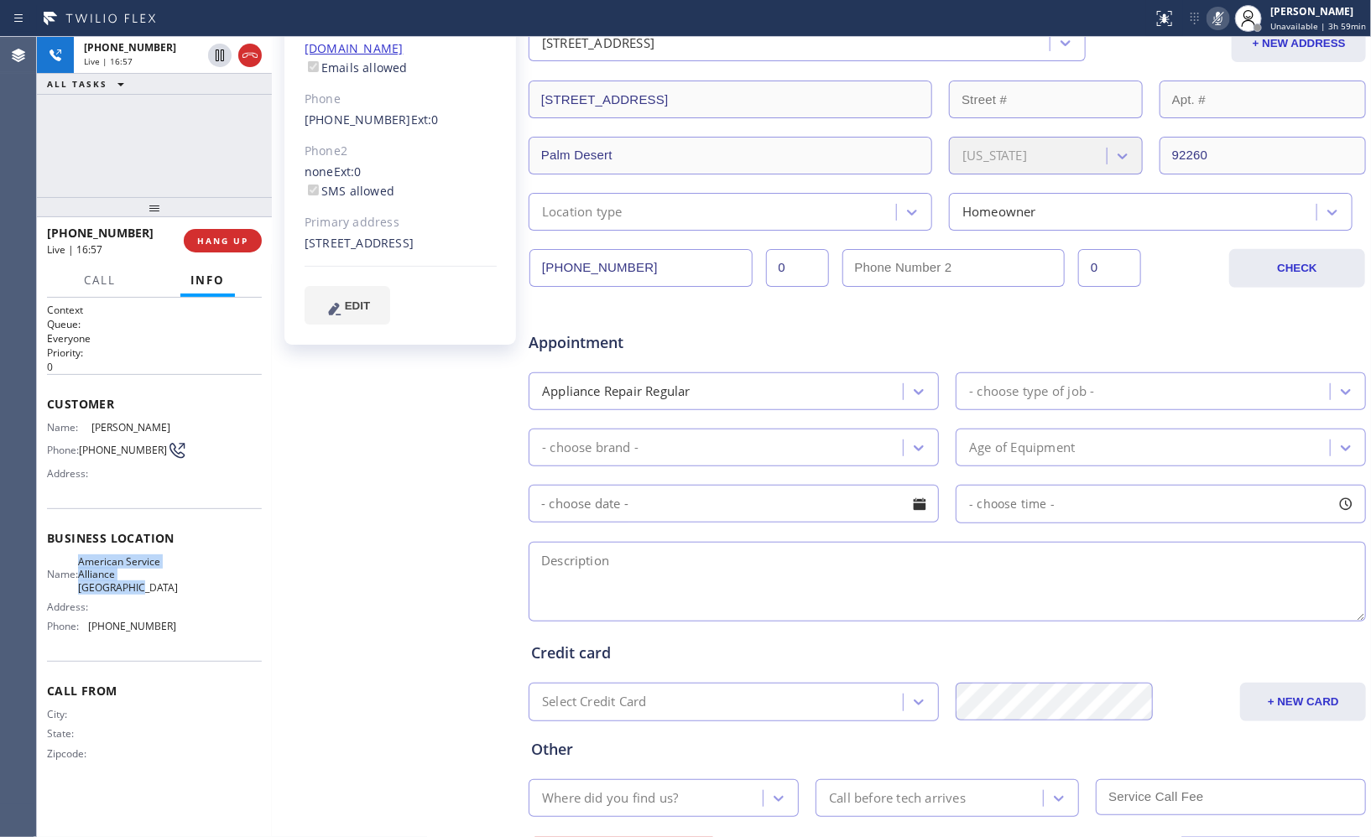
click at [1219, 19] on icon at bounding box center [1218, 18] width 20 height 20
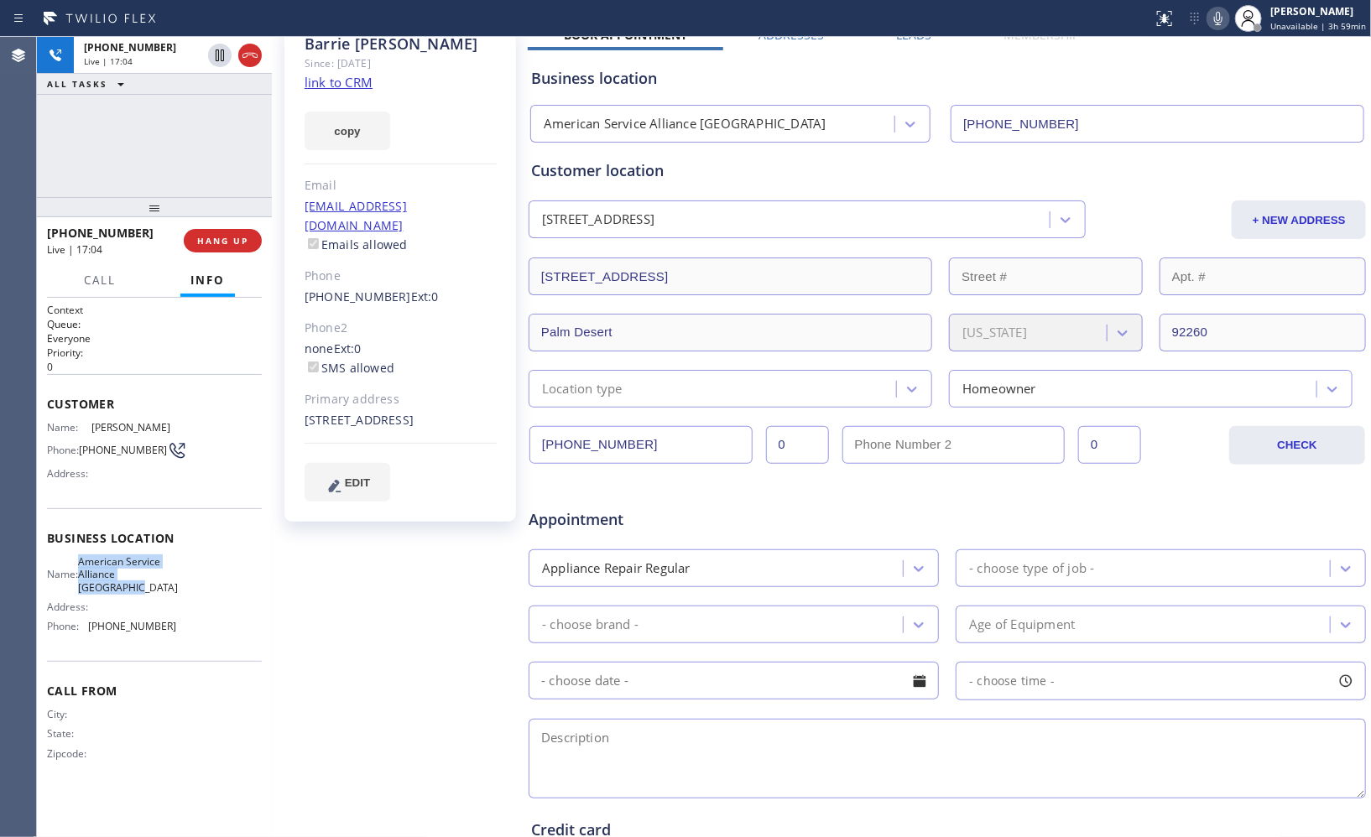
scroll to position [0, 0]
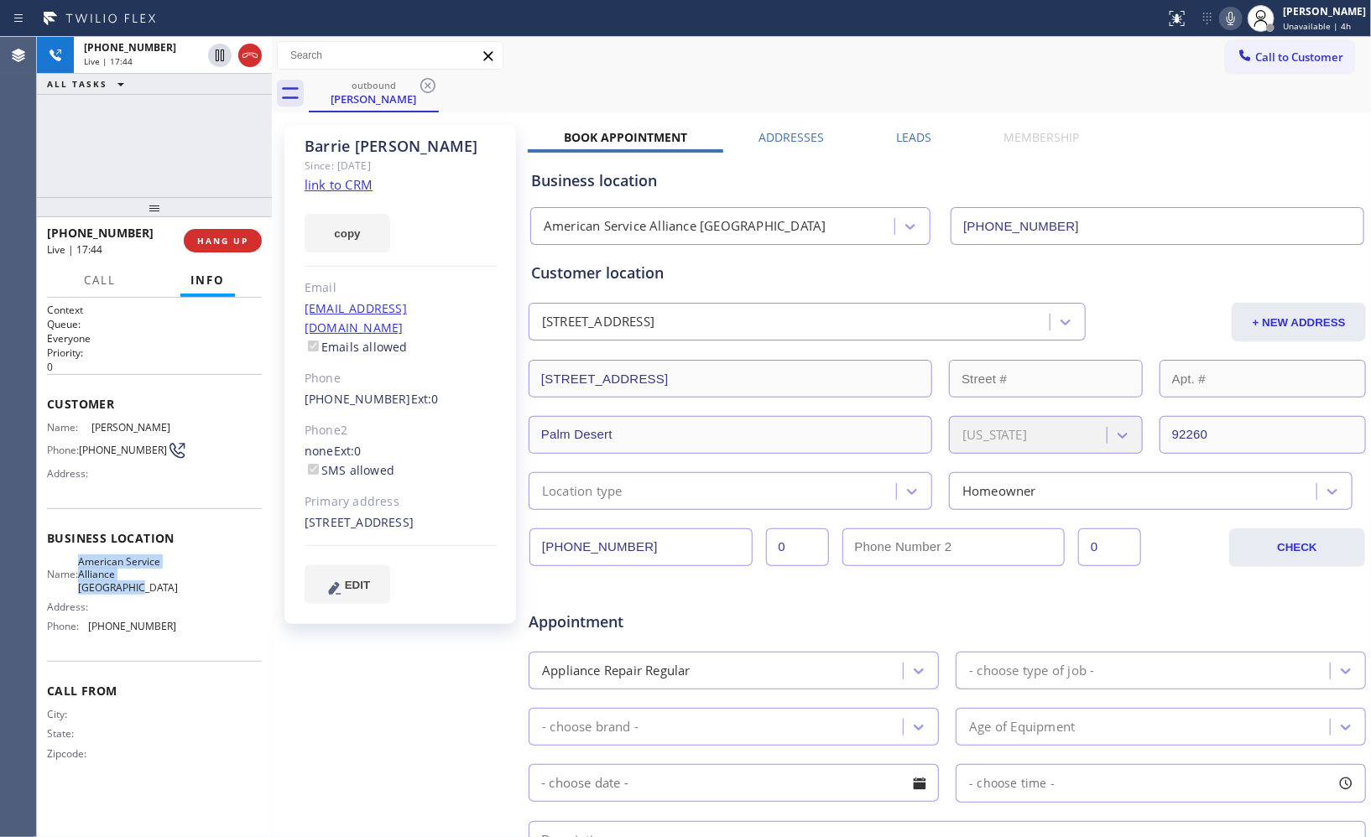
click at [1241, 18] on icon at bounding box center [1231, 18] width 20 height 20
click at [1240, 21] on icon at bounding box center [1231, 18] width 20 height 20
click at [1233, 21] on icon at bounding box center [1231, 18] width 20 height 20
click at [1235, 22] on icon at bounding box center [1231, 18] width 8 height 13
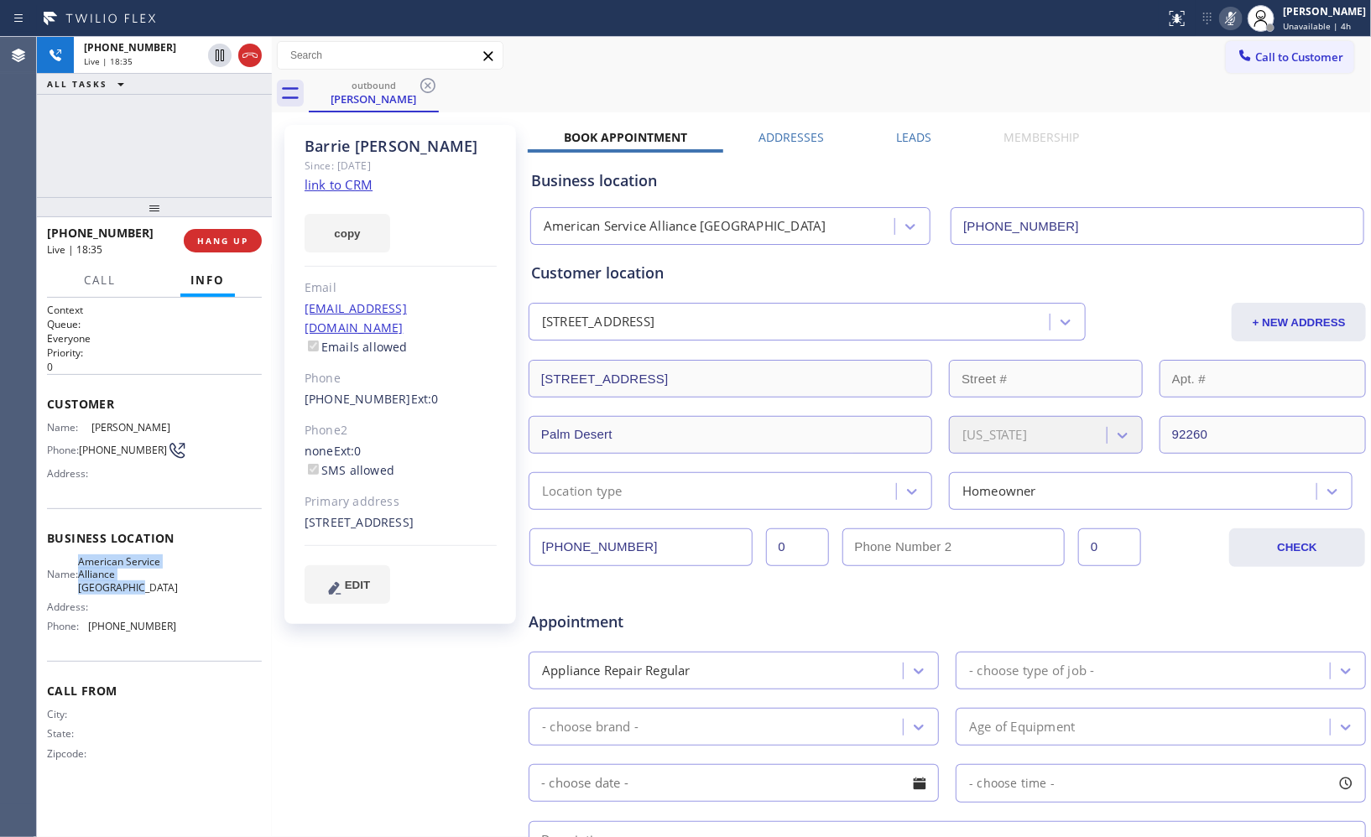
click at [1240, 18] on icon at bounding box center [1231, 18] width 20 height 20
click at [1228, 19] on icon at bounding box center [1223, 18] width 8 height 13
drag, startPoint x: 1227, startPoint y: 18, endPoint x: 1062, endPoint y: 44, distance: 166.6
click at [1227, 18] on rect at bounding box center [1223, 17] width 12 height 12
click at [1222, 18] on icon at bounding box center [1223, 18] width 20 height 20
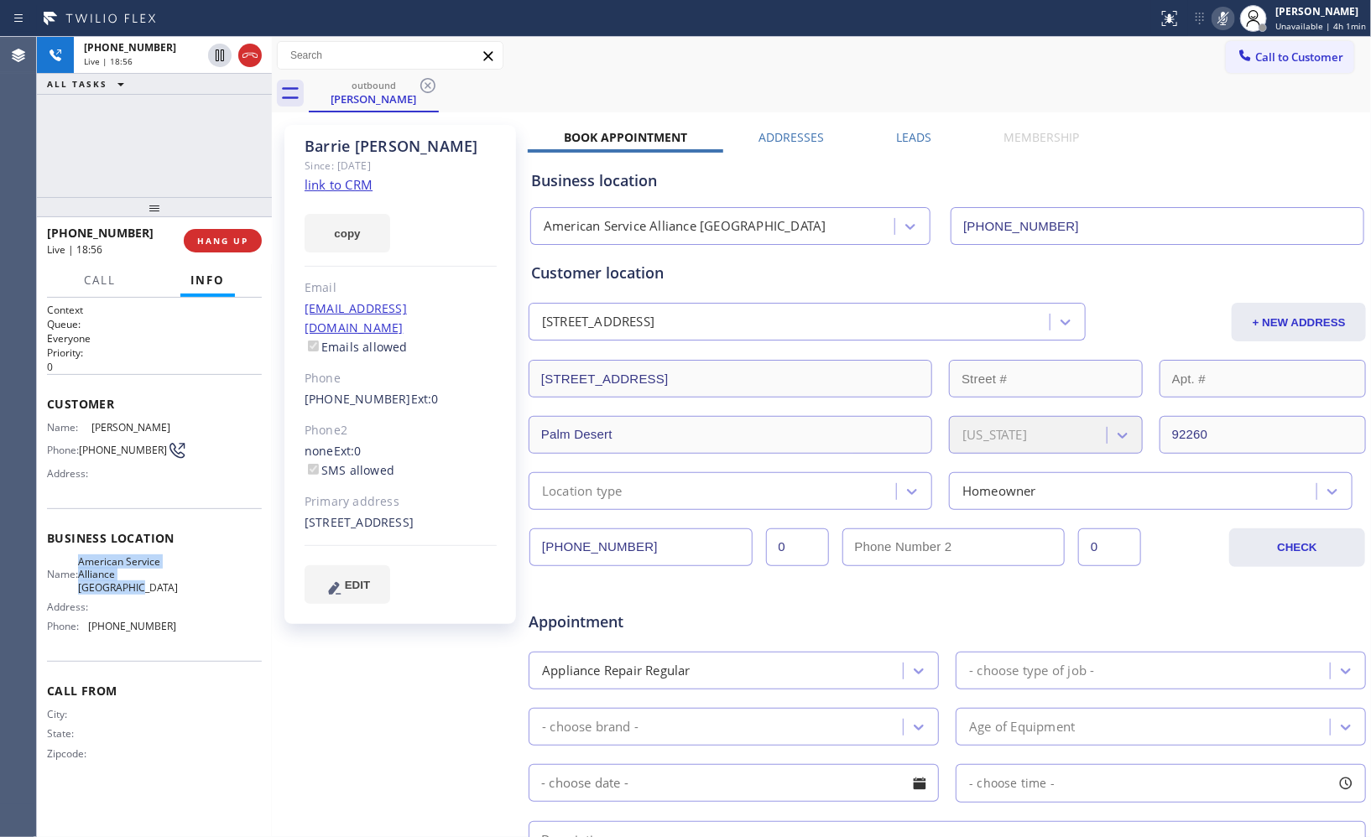
click at [1226, 21] on icon at bounding box center [1223, 18] width 20 height 20
click at [1089, 70] on div "Call to Customer Outbound call Location American Service Alliance [GEOGRAPHIC_D…" at bounding box center [821, 56] width 1099 height 38
click at [1226, 17] on icon at bounding box center [1223, 18] width 8 height 13
click at [1226, 13] on icon at bounding box center [1223, 18] width 8 height 13
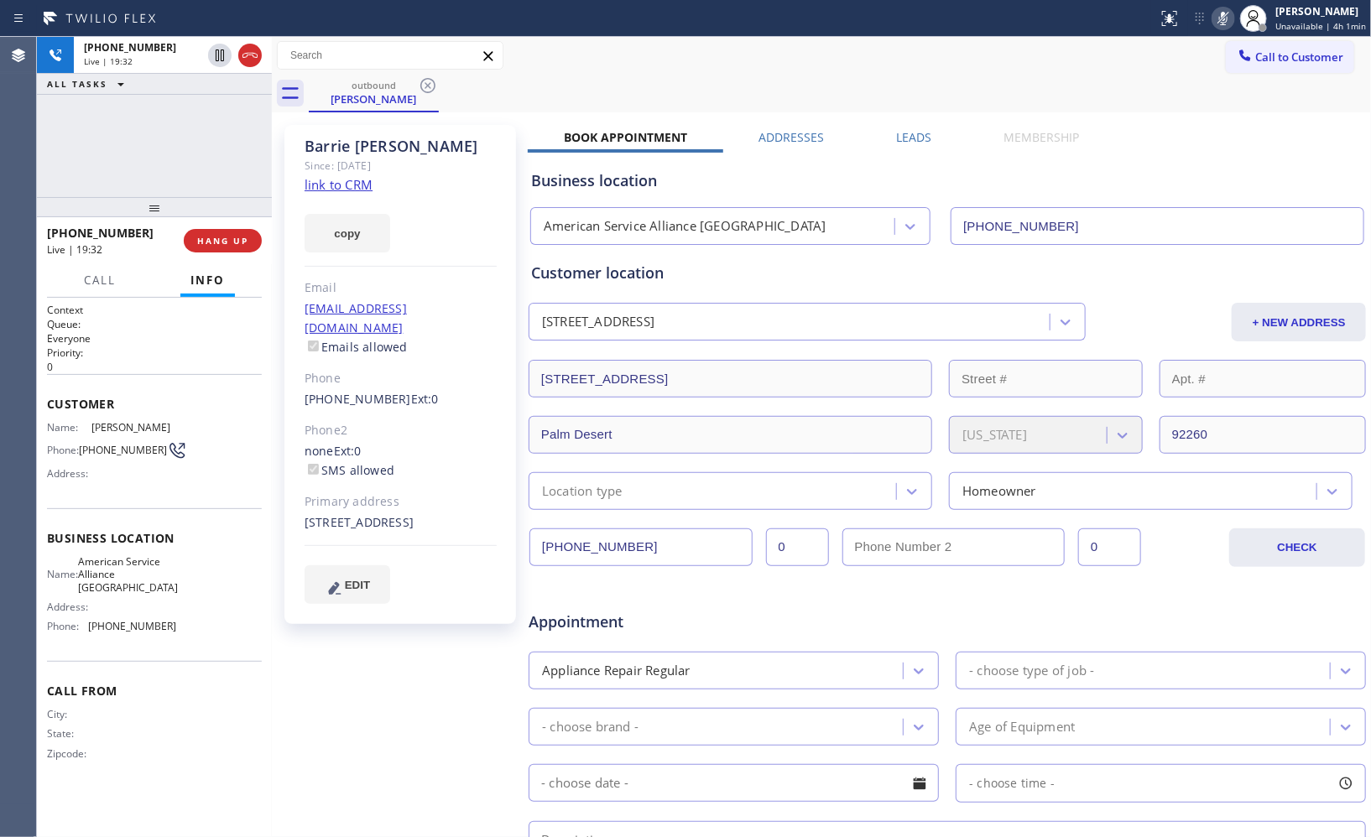
click at [1223, 23] on icon at bounding box center [1223, 18] width 20 height 20
click at [1220, 22] on icon at bounding box center [1223, 18] width 20 height 20
click at [1228, 23] on icon at bounding box center [1223, 18] width 20 height 20
click at [1226, 23] on icon at bounding box center [1223, 18] width 20 height 20
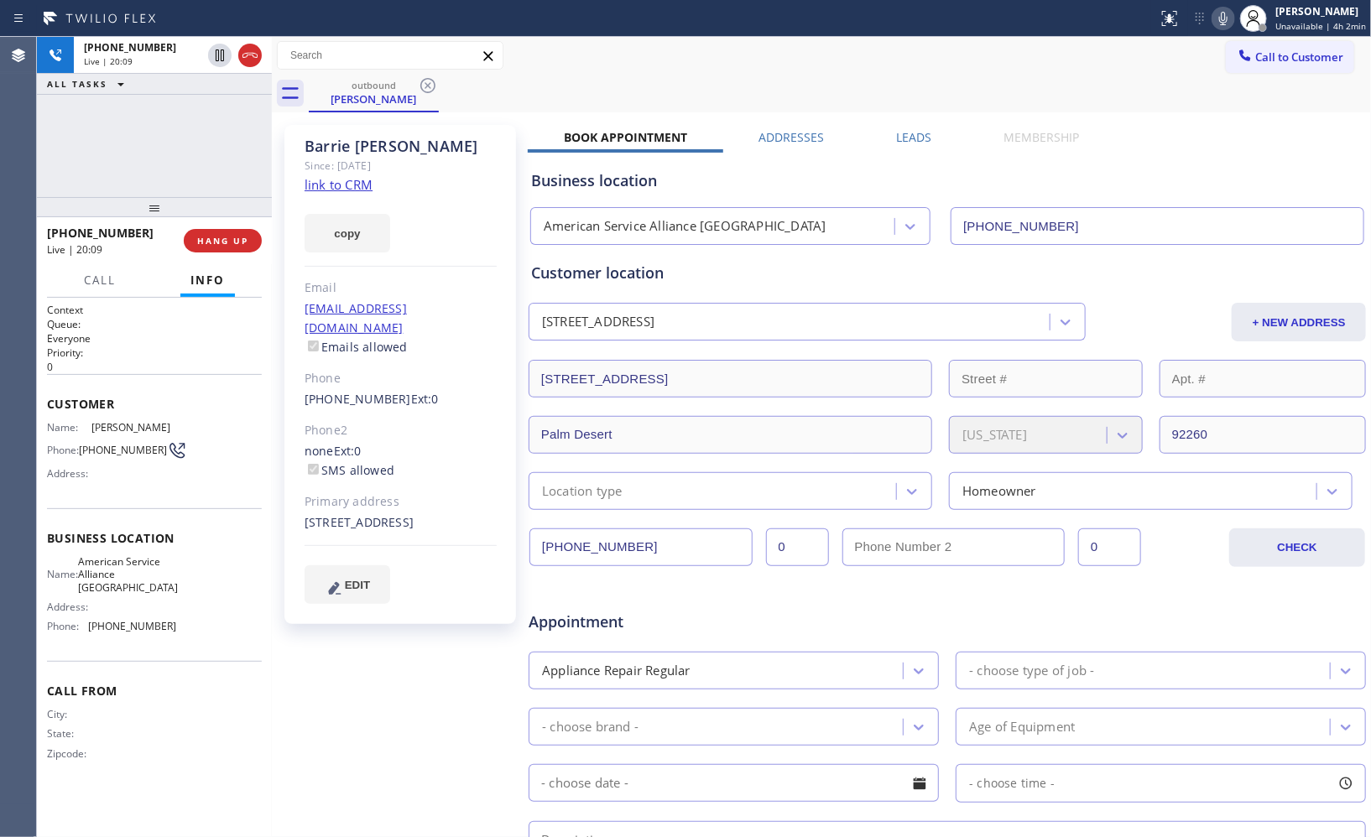
click at [1226, 23] on icon at bounding box center [1223, 18] width 20 height 20
drag, startPoint x: 1228, startPoint y: 20, endPoint x: 1175, endPoint y: 72, distance: 74.8
click at [1228, 20] on icon at bounding box center [1223, 18] width 20 height 20
click at [1228, 13] on icon at bounding box center [1223, 18] width 8 height 13
drag, startPoint x: 1226, startPoint y: 20, endPoint x: 1192, endPoint y: 50, distance: 45.2
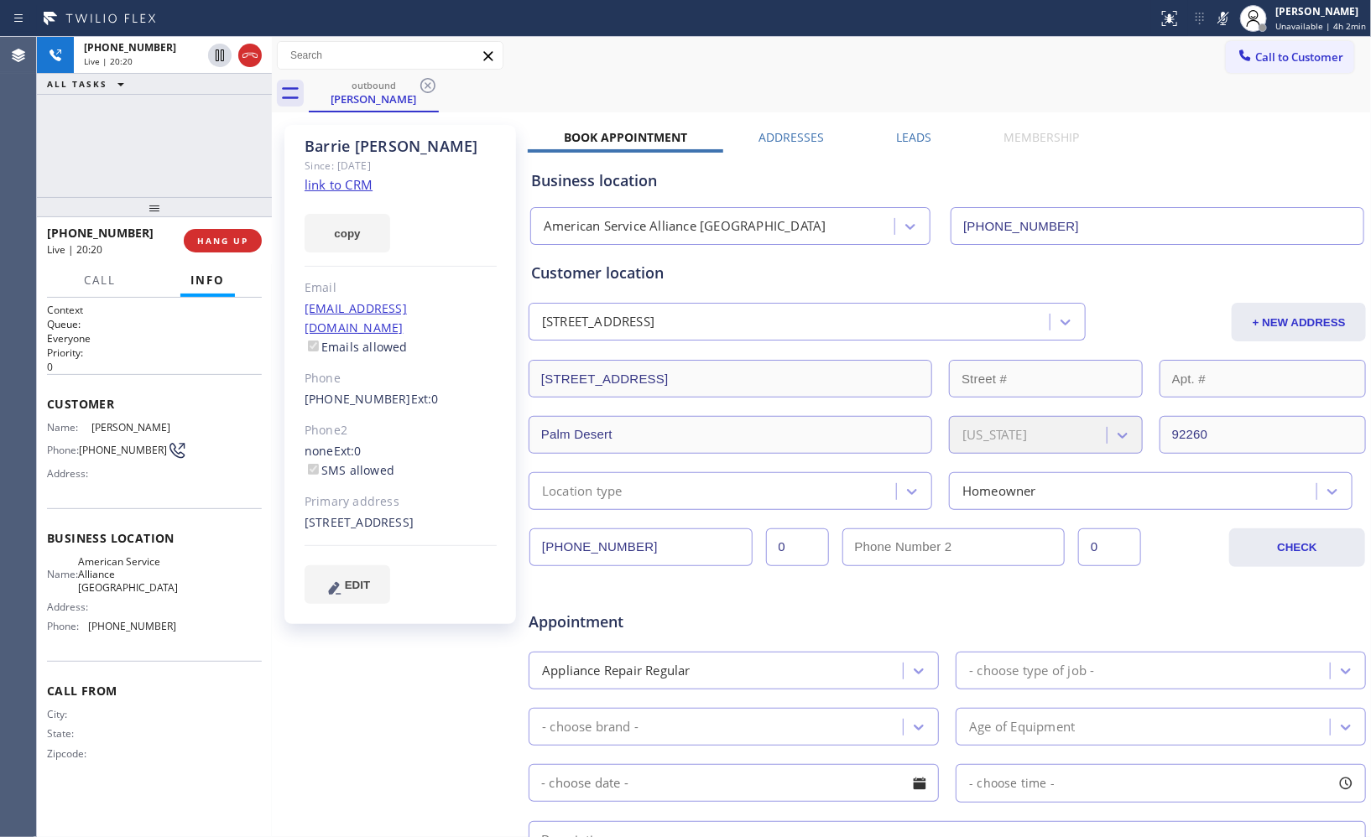
click at [1222, 20] on icon at bounding box center [1223, 18] width 20 height 20
click at [1226, 21] on icon at bounding box center [1223, 18] width 20 height 20
click at [1228, 18] on icon at bounding box center [1223, 18] width 8 height 13
click at [760, 77] on div "outbound [PERSON_NAME]" at bounding box center [840, 94] width 1062 height 38
click at [196, 157] on div "[PHONE_NUMBER] Live | 20:41 ALL TASKS ALL TASKS ACTIVE TASKS TASKS IN WRAP UP" at bounding box center [154, 117] width 235 height 160
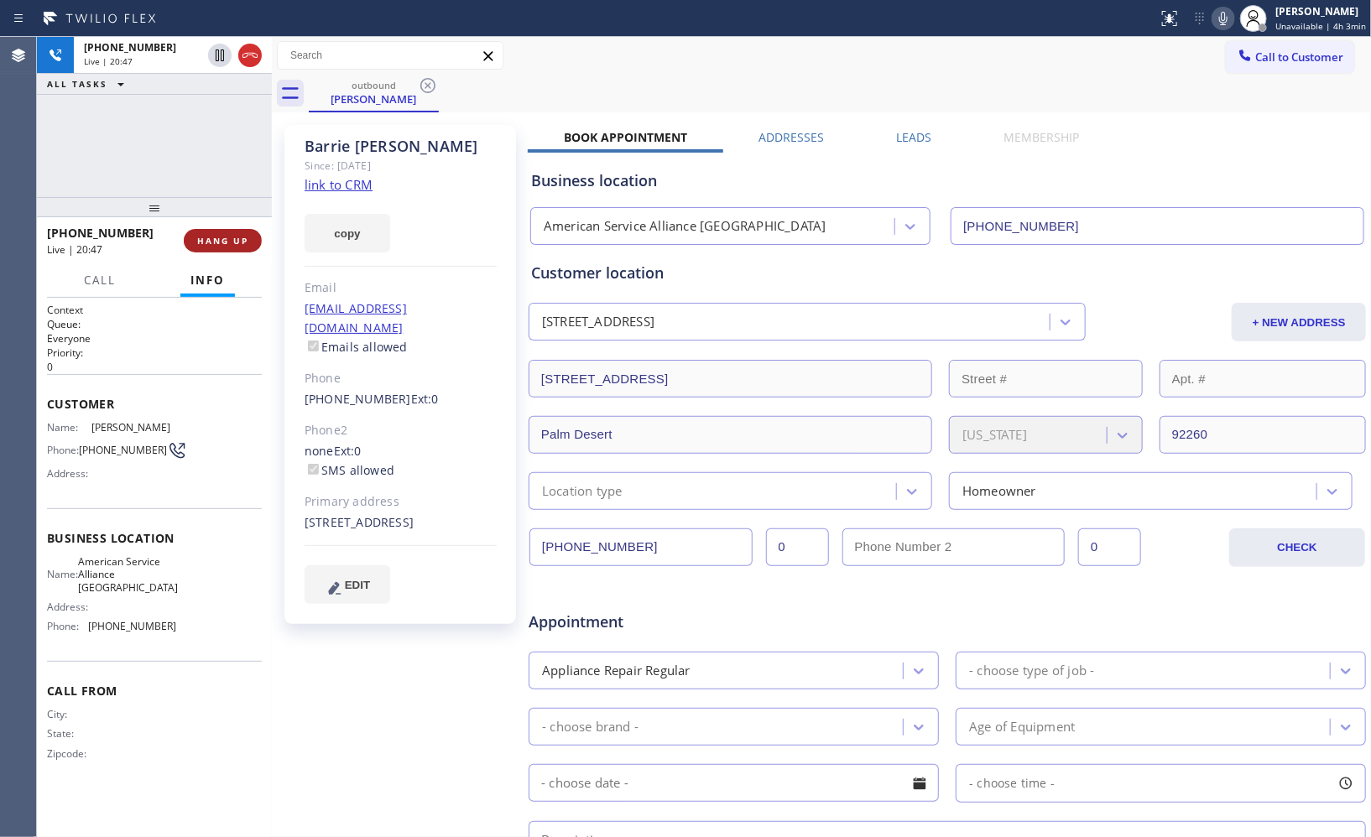
click at [236, 237] on span "HANG UP" at bounding box center [222, 241] width 51 height 12
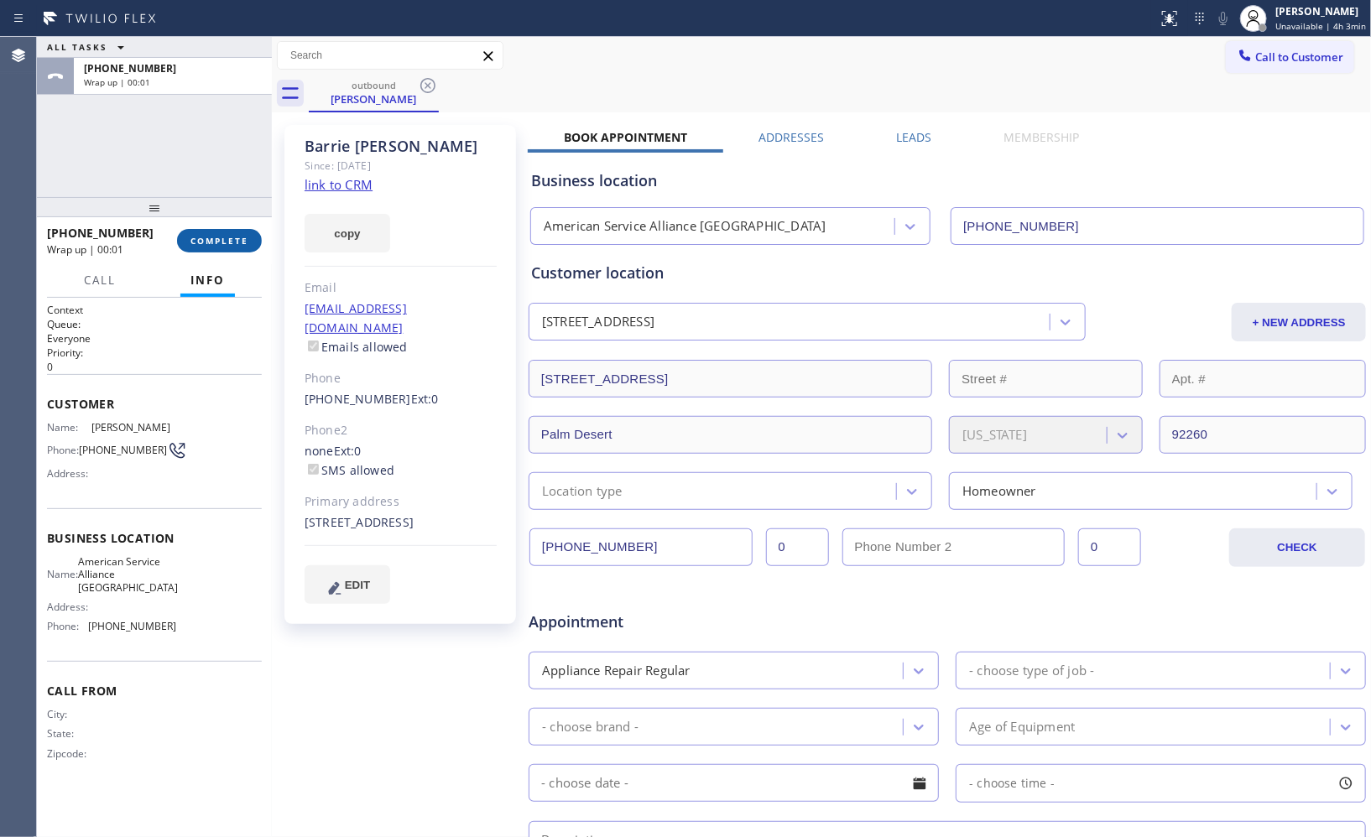
click at [236, 237] on span "COMPLETE" at bounding box center [219, 241] width 58 height 12
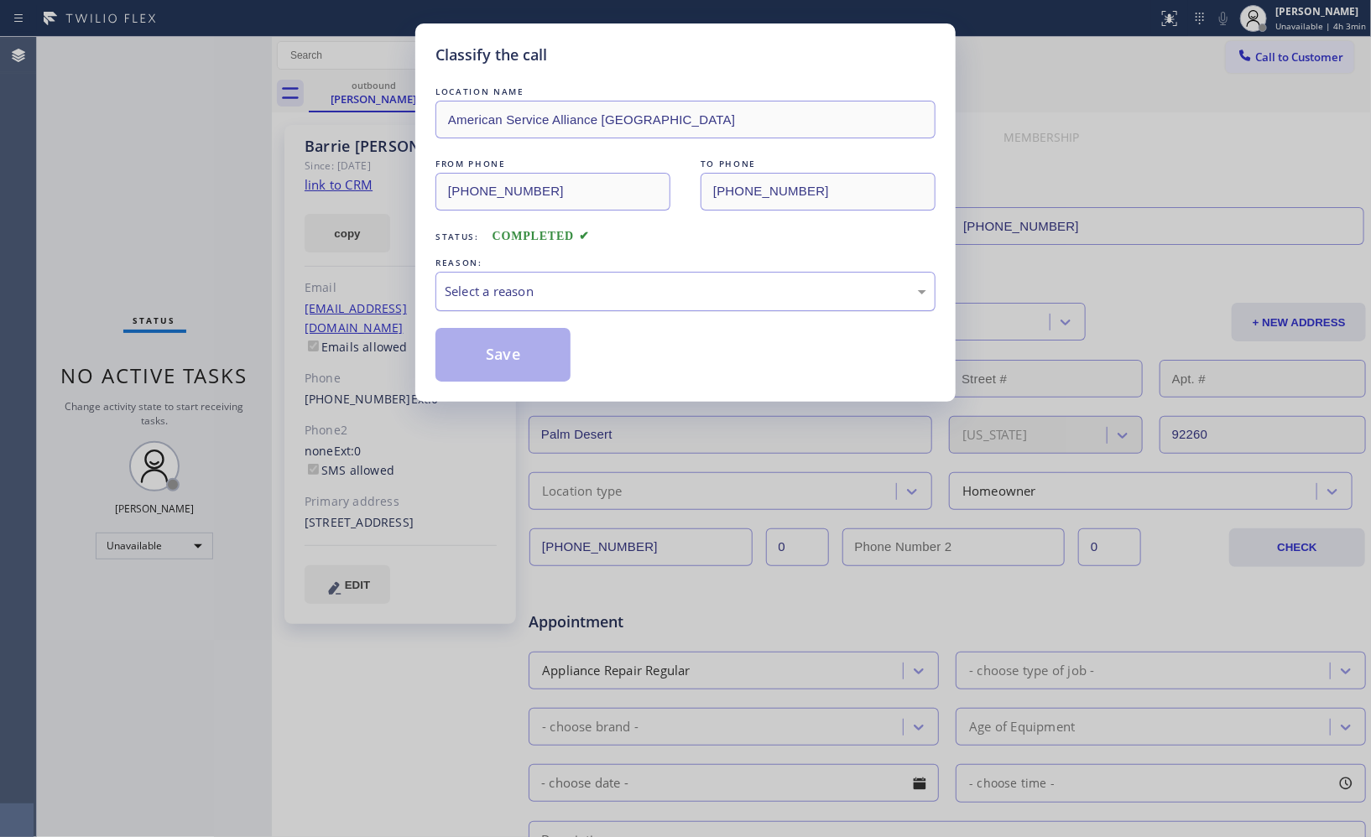
click at [597, 305] on div "Select a reason" at bounding box center [685, 291] width 500 height 39
click at [541, 351] on button "Save" at bounding box center [502, 355] width 135 height 54
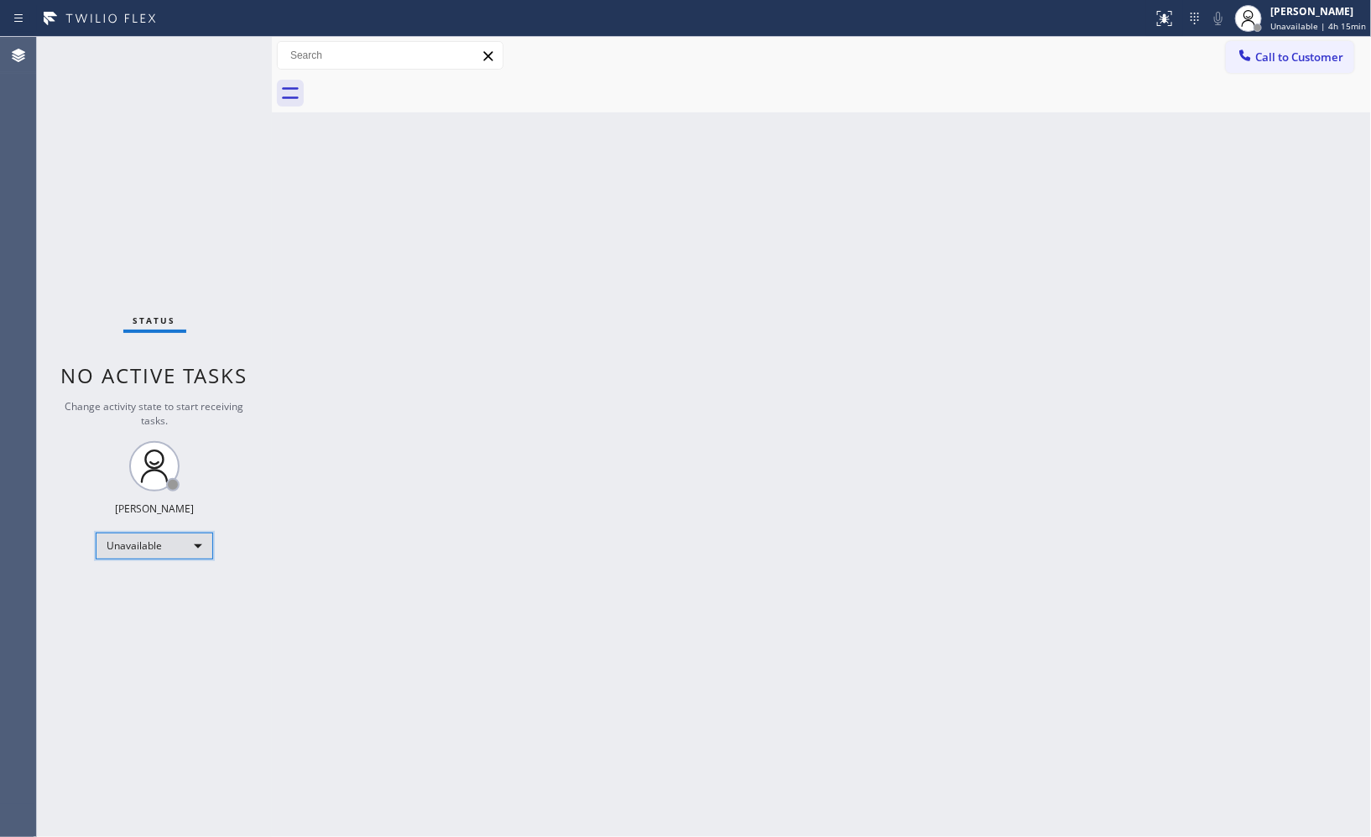
click at [197, 547] on div "Unavailable" at bounding box center [154, 546] width 117 height 27
click at [1354, 8] on div at bounding box center [685, 418] width 1371 height 837
click at [1318, 20] on span "Unavailable | 4h 16min" at bounding box center [1318, 26] width 96 height 12
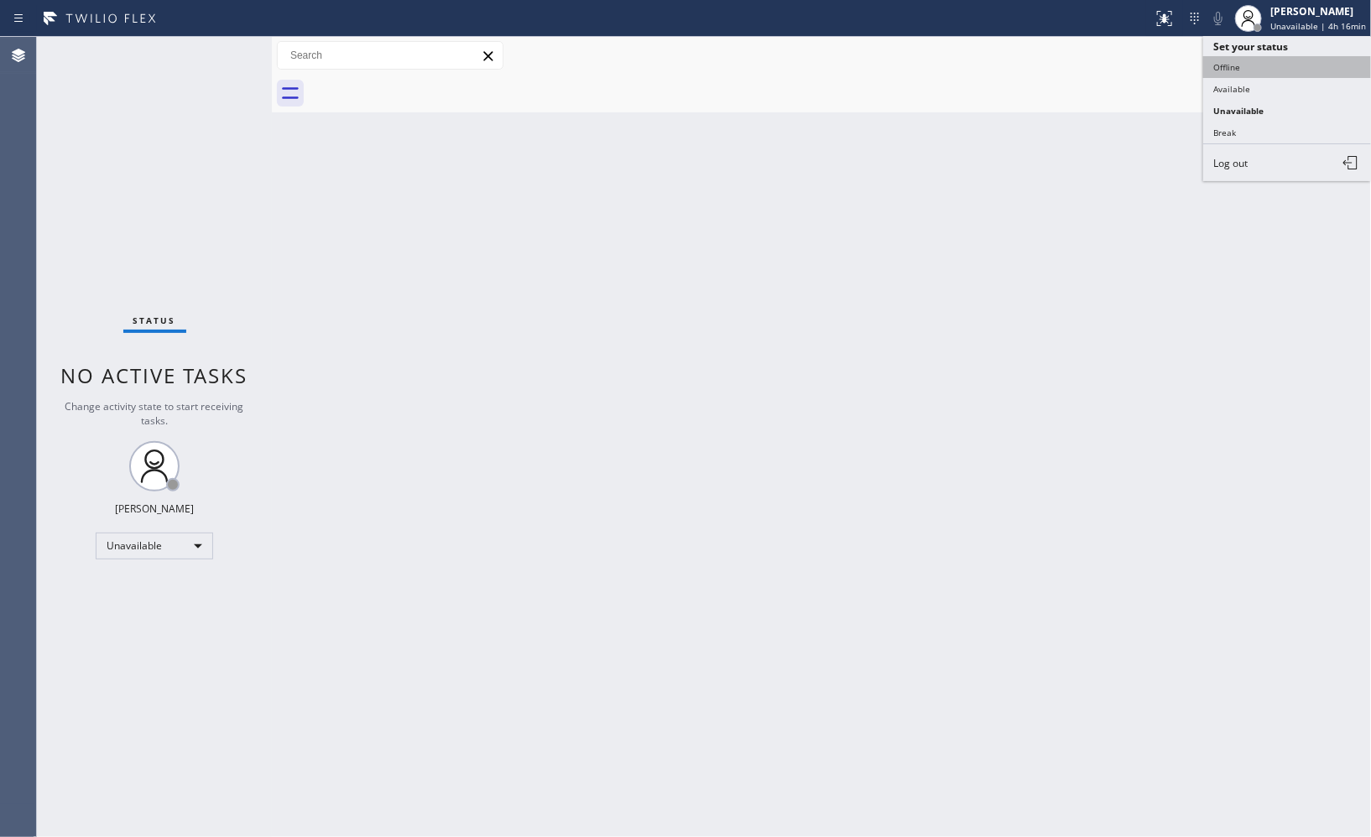
drag, startPoint x: 1236, startPoint y: 161, endPoint x: 1236, endPoint y: 60, distance: 101.5
click at [1236, 60] on ul "Set your status Offline Available Unavailable Break Log out" at bounding box center [1287, 108] width 168 height 145
click at [1236, 60] on button "Offline" at bounding box center [1287, 67] width 168 height 22
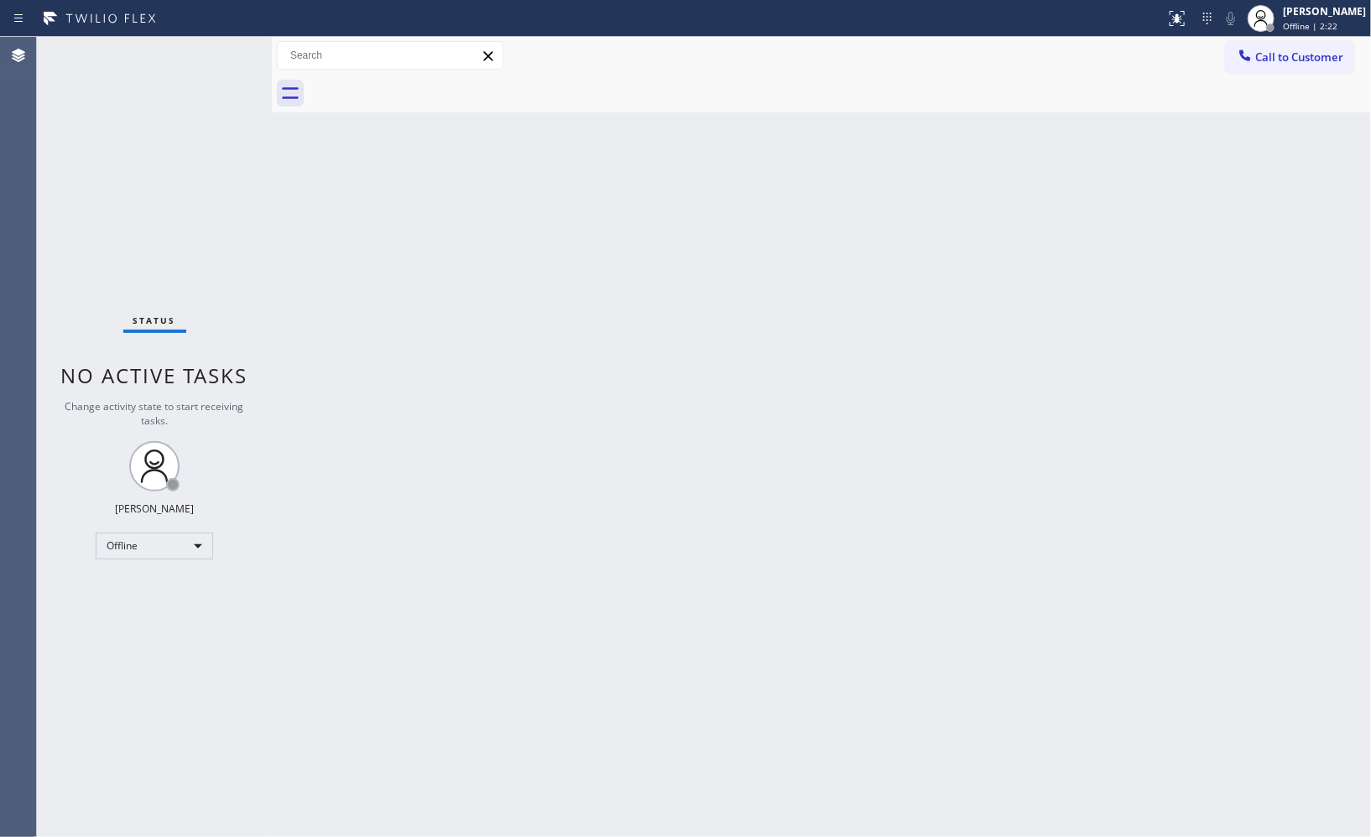
click at [910, 388] on div "Back to Dashboard Change Sender ID Customers Technicians Select a contact Outbo…" at bounding box center [821, 437] width 1099 height 800
click at [1123, 243] on div "Back to Dashboard Change Sender ID Customers Technicians Select a contact Outbo…" at bounding box center [821, 437] width 1099 height 800
drag, startPoint x: 1046, startPoint y: 215, endPoint x: 1029, endPoint y: 210, distance: 18.3
click at [1046, 215] on div "Back to Dashboard Change Sender ID Customers Technicians Select a contact Outbo…" at bounding box center [821, 437] width 1099 height 800
click at [1332, 27] on span "Offline | 26:48" at bounding box center [1313, 26] width 60 height 12
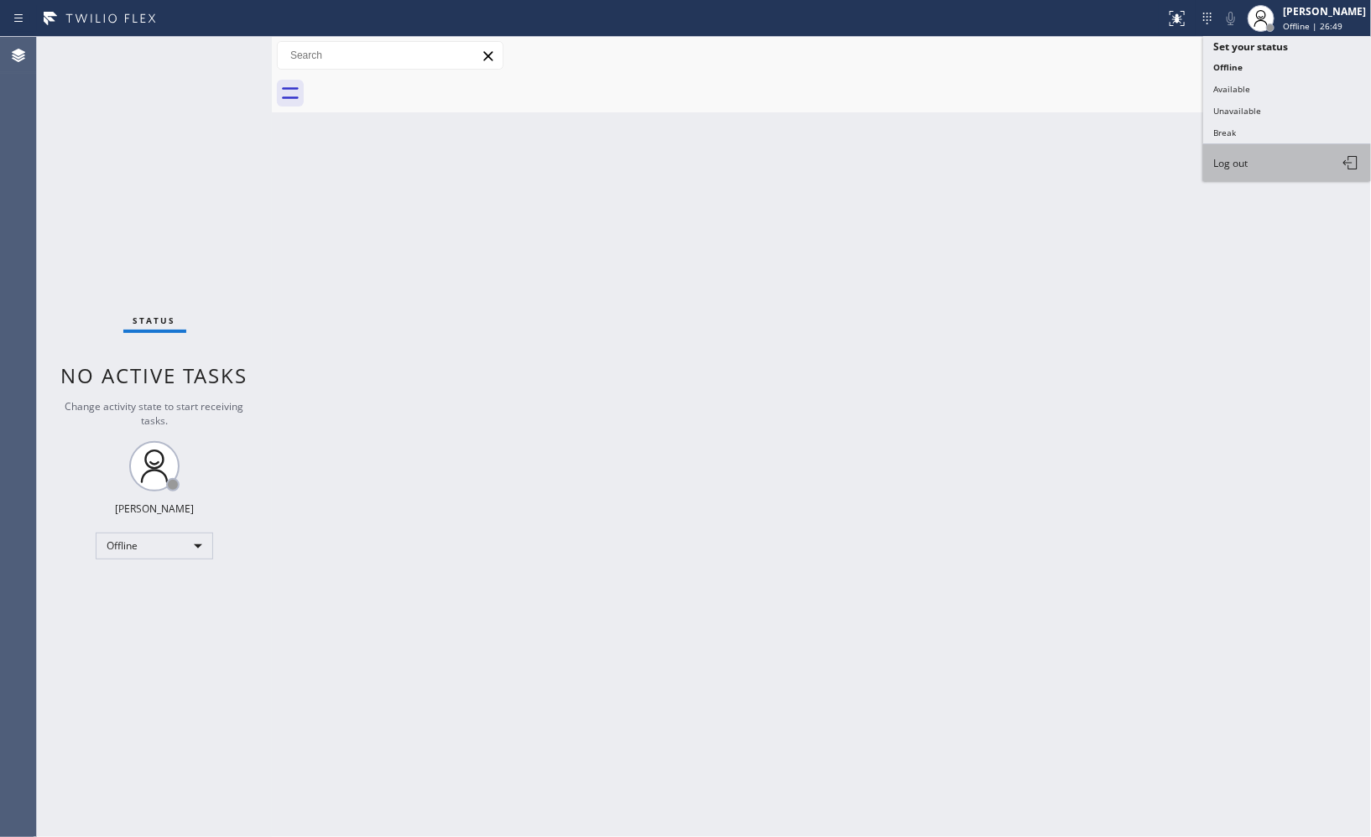
click at [1257, 162] on button "Log out" at bounding box center [1287, 162] width 168 height 37
